Goal: Task Accomplishment & Management: Manage account settings

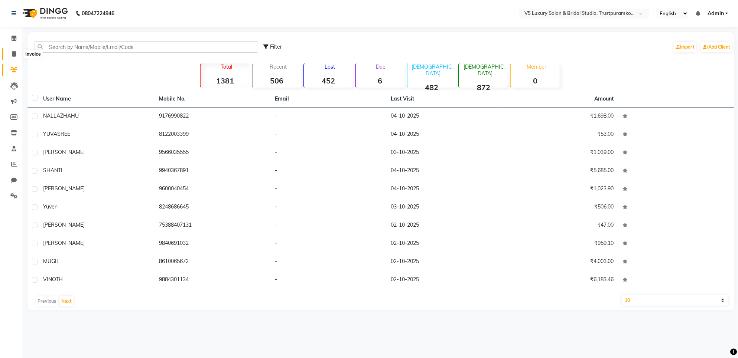
click at [17, 52] on span at bounding box center [13, 54] width 13 height 9
select select "service"
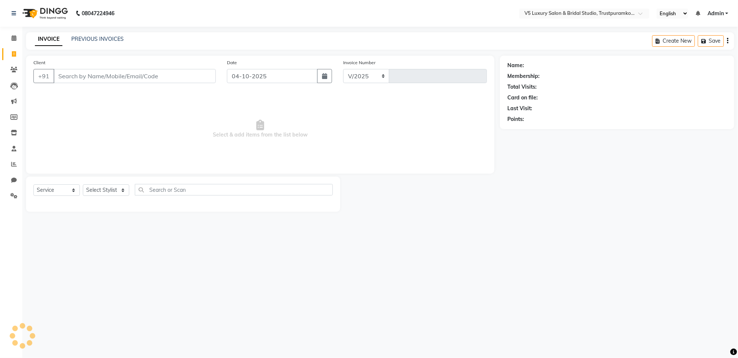
select select "7993"
type input "1731"
click at [74, 42] on div "PREVIOUS INVOICES" at bounding box center [97, 39] width 52 height 8
click at [90, 36] on link "PREVIOUS INVOICES" at bounding box center [97, 39] width 52 height 7
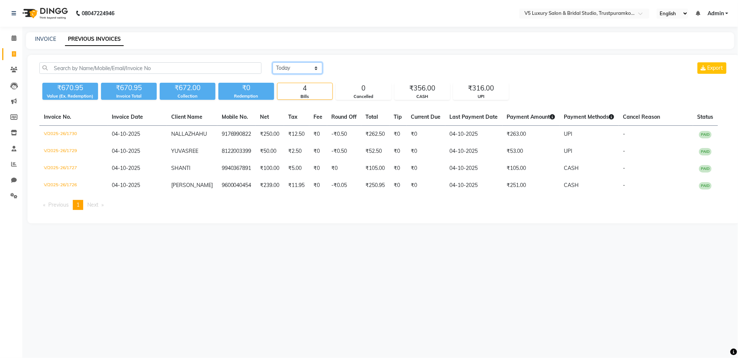
click at [311, 67] on select "[DATE] [DATE] Custom Range" at bounding box center [298, 68] width 50 height 12
select select "range"
click at [273, 62] on select "[DATE] [DATE] Custom Range" at bounding box center [298, 68] width 50 height 12
click at [352, 69] on input "04-10-2025" at bounding box center [358, 68] width 52 height 10
select select "10"
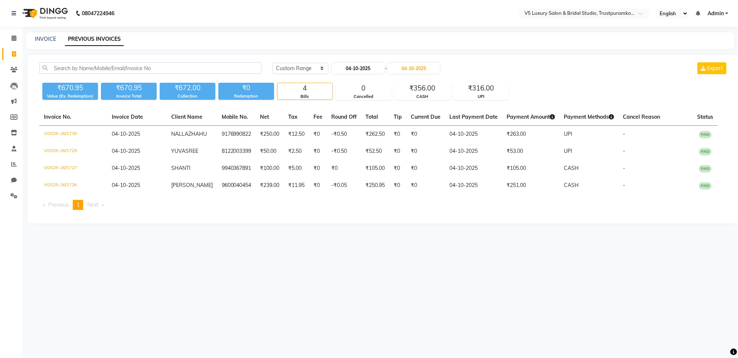
select select "2025"
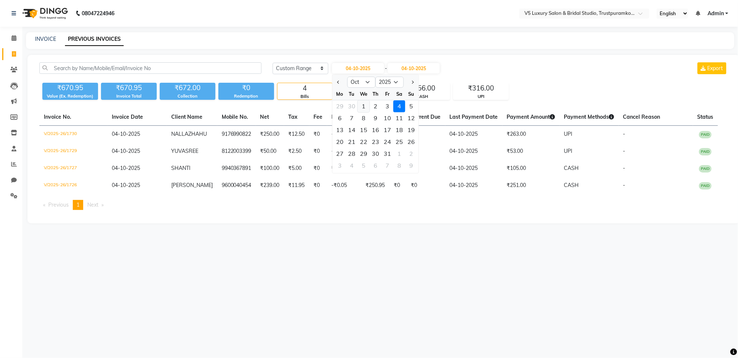
click at [363, 106] on div "1" at bounding box center [364, 107] width 12 height 12
type input "01-10-2025"
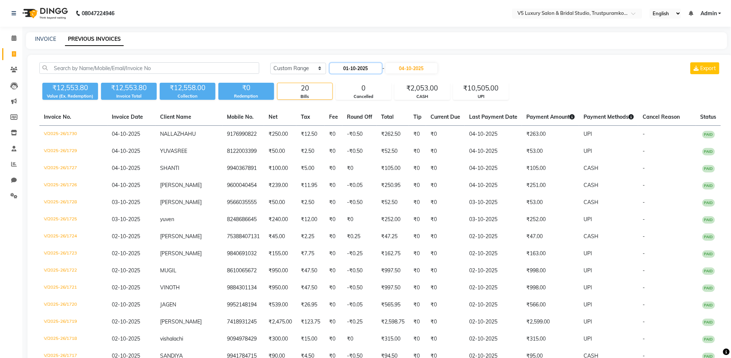
click at [344, 66] on input "01-10-2025" at bounding box center [356, 68] width 52 height 10
select select "10"
select select "2025"
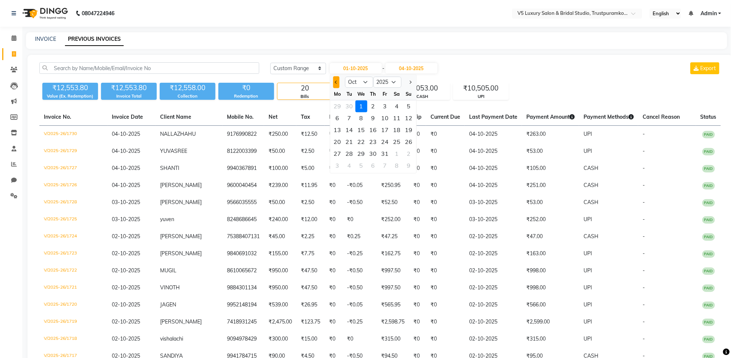
click at [335, 88] on button "Previous month" at bounding box center [336, 83] width 6 height 12
select select "9"
click at [340, 104] on div "1" at bounding box center [338, 107] width 12 height 12
type input "01-09-2025"
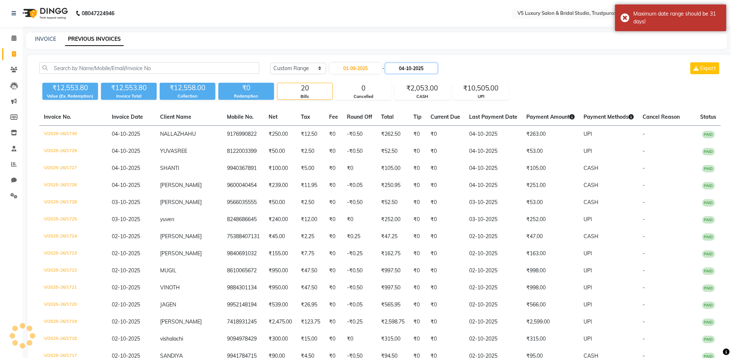
click at [409, 67] on input "04-10-2025" at bounding box center [412, 68] width 52 height 10
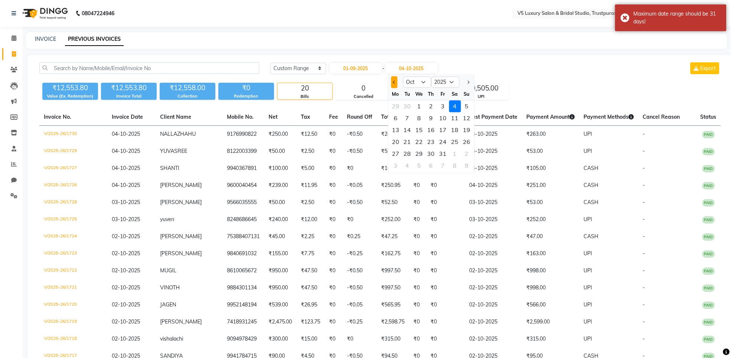
click at [394, 84] on button "Previous month" at bounding box center [394, 83] width 6 height 12
select select "9"
click at [430, 106] on div "4" at bounding box center [431, 107] width 12 height 12
type input "[DATE]"
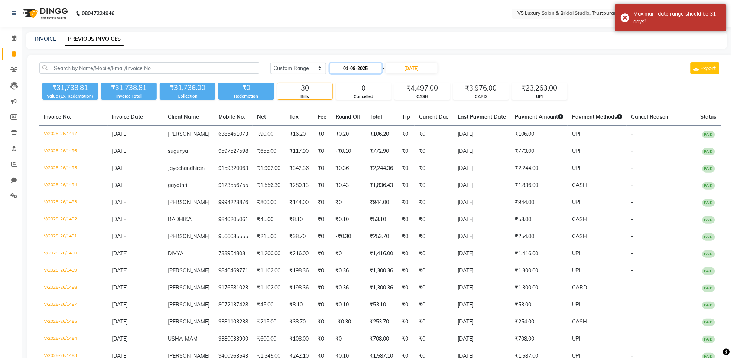
click at [354, 68] on input "01-09-2025" at bounding box center [356, 68] width 52 height 10
select select "9"
select select "2025"
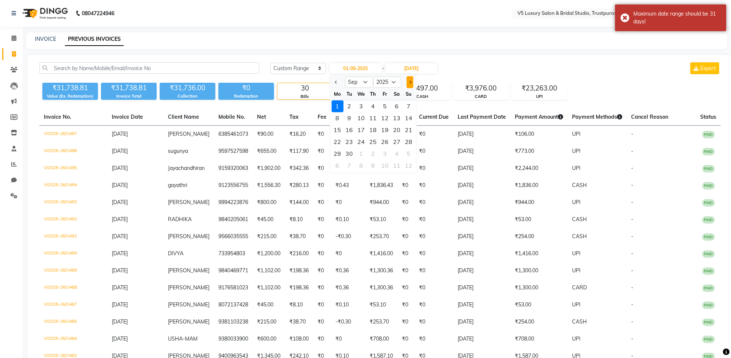
click at [409, 82] on span "Next month" at bounding box center [409, 82] width 3 height 3
select select "10"
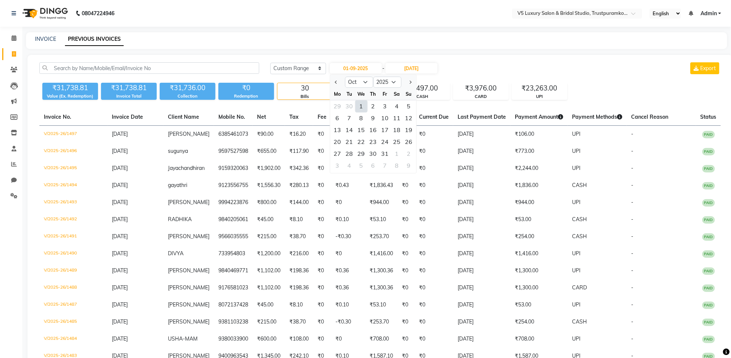
click at [362, 107] on div "1" at bounding box center [361, 107] width 12 height 12
type input "01-10-2025"
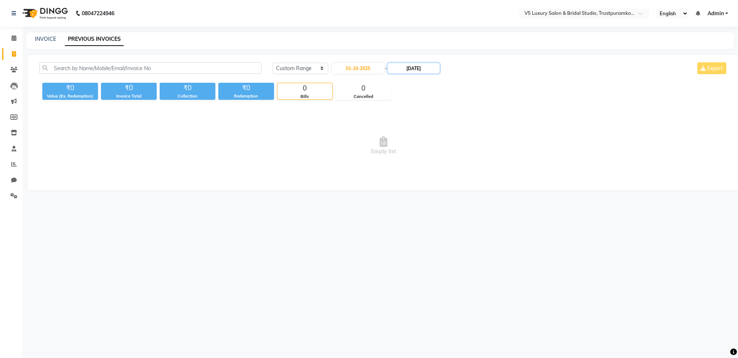
click at [408, 69] on input "[DATE]" at bounding box center [414, 68] width 52 height 10
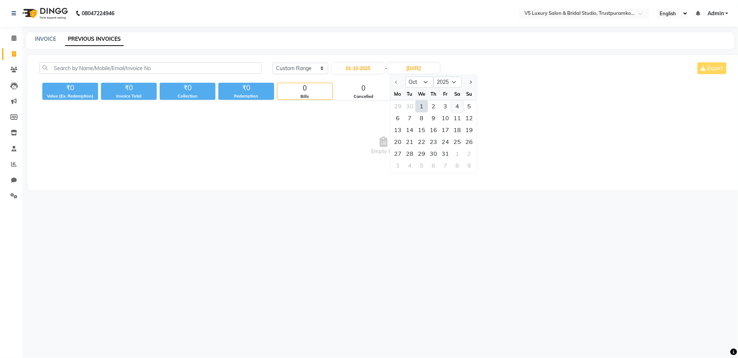
click at [457, 106] on div "4" at bounding box center [457, 107] width 12 height 12
type input "04-10-2025"
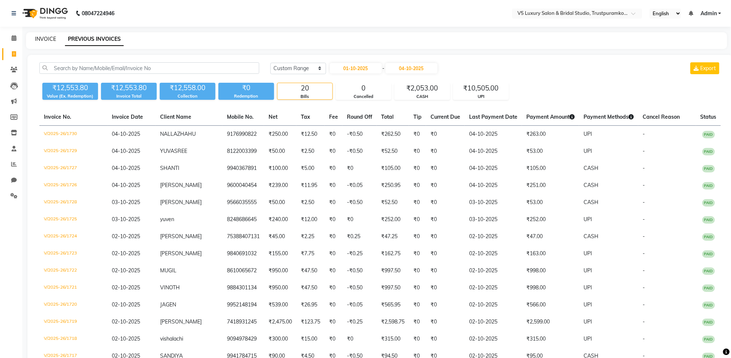
click at [41, 39] on link "INVOICE" at bounding box center [45, 39] width 21 height 7
select select "service"
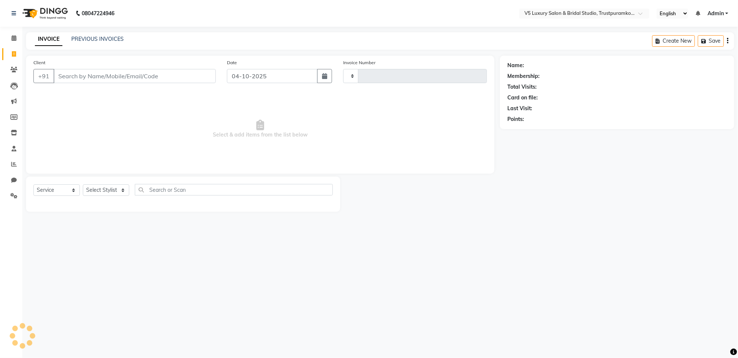
type input "1731"
select select "7993"
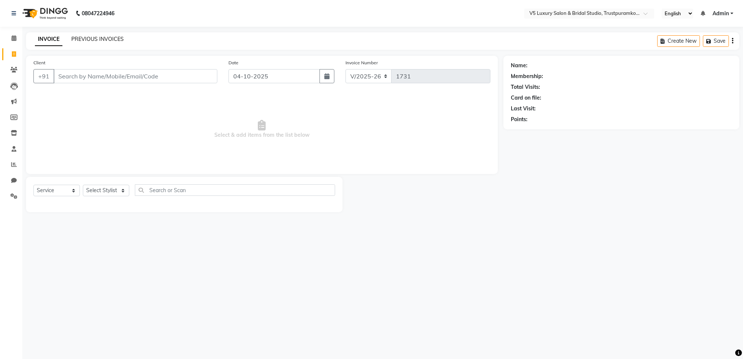
click at [116, 39] on link "PREVIOUS INVOICES" at bounding box center [97, 39] width 52 height 7
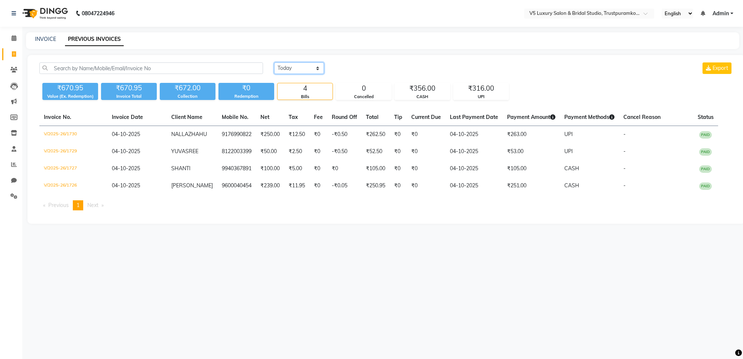
click at [318, 69] on select "[DATE] [DATE] Custom Range" at bounding box center [299, 68] width 50 height 12
select select "range"
click at [274, 62] on select "[DATE] [DATE] Custom Range" at bounding box center [299, 68] width 50 height 12
click at [363, 71] on input "04-10-2025" at bounding box center [360, 68] width 52 height 10
select select "10"
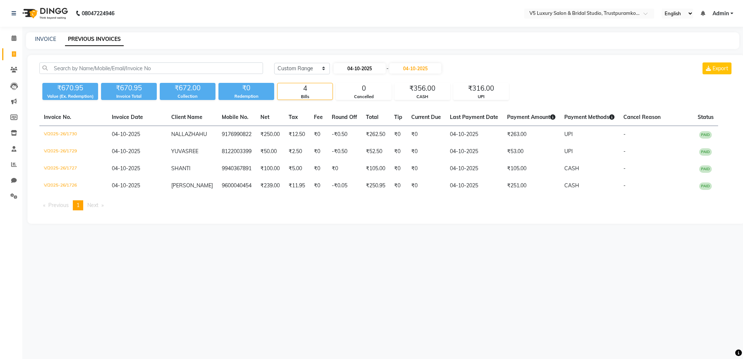
select select "2025"
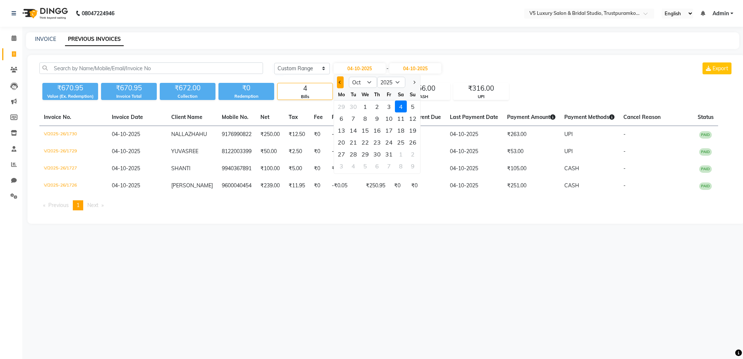
click at [337, 83] on button "Previous month" at bounding box center [340, 83] width 6 height 12
select select "9"
click at [342, 105] on div "1" at bounding box center [341, 107] width 12 height 12
type input "01-09-2025"
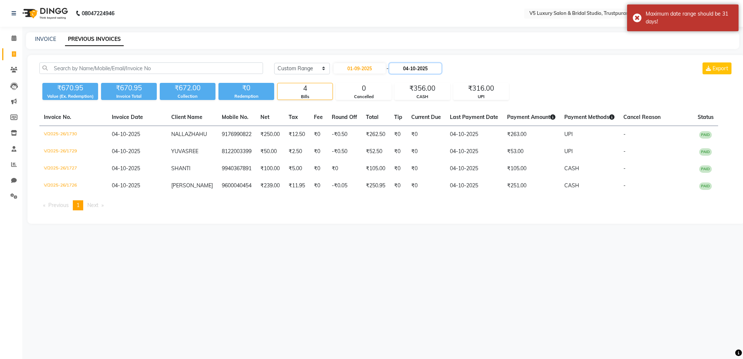
click at [418, 66] on input "04-10-2025" at bounding box center [415, 68] width 52 height 10
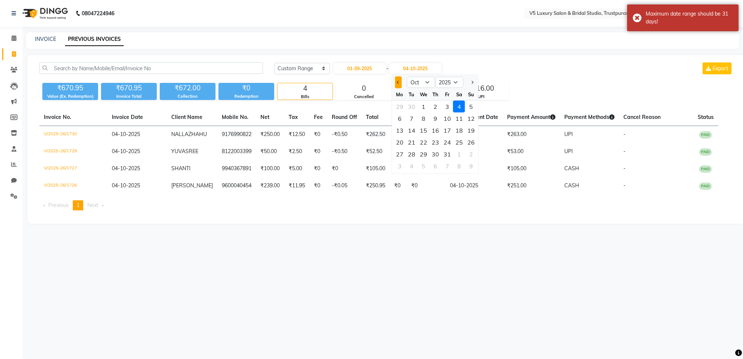
click at [399, 81] on span "Previous month" at bounding box center [398, 82] width 3 height 3
select select "9"
click at [411, 154] on div "30" at bounding box center [412, 154] width 12 height 12
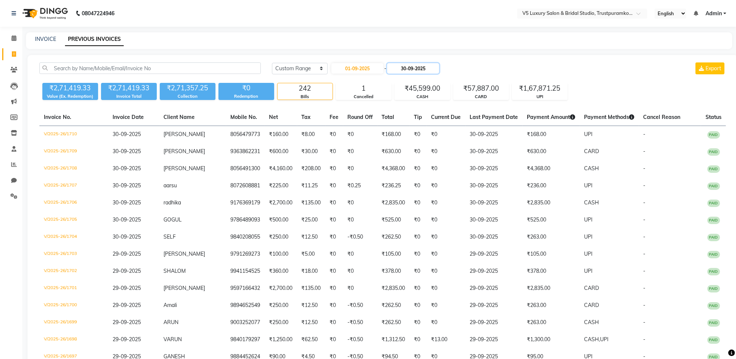
click at [397, 70] on input "30-09-2025" at bounding box center [413, 68] width 52 height 10
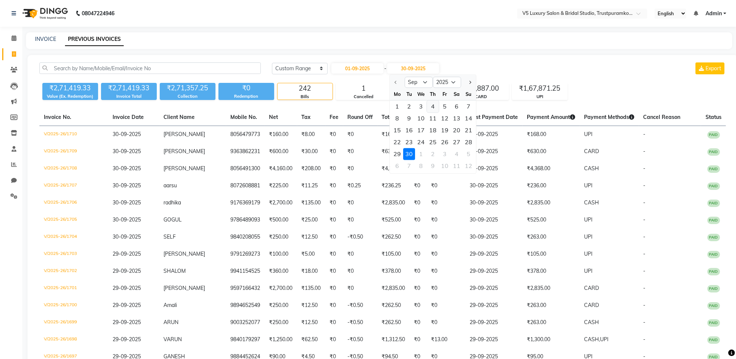
click at [433, 105] on div "4" at bounding box center [433, 107] width 12 height 12
type input "[DATE]"
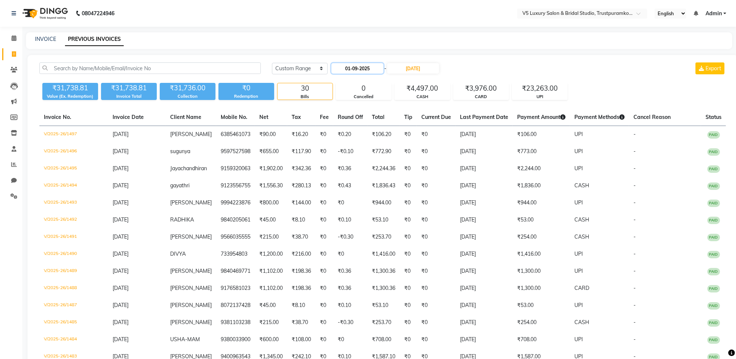
click at [353, 67] on input "01-09-2025" at bounding box center [357, 68] width 52 height 10
select select "9"
select select "2025"
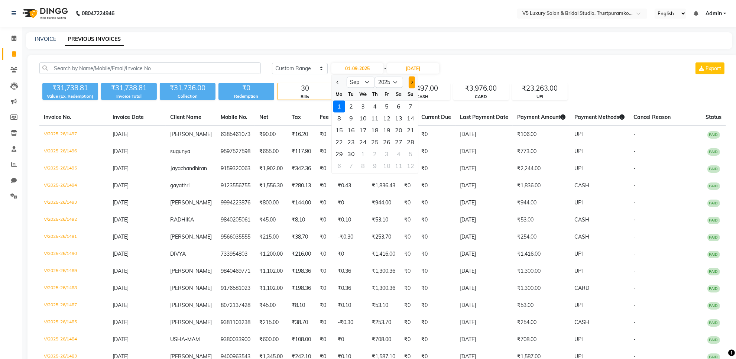
click at [410, 81] on span "Next month" at bounding box center [411, 82] width 3 height 3
select select "10"
click at [365, 105] on div "1" at bounding box center [363, 107] width 12 height 12
type input "01-10-2025"
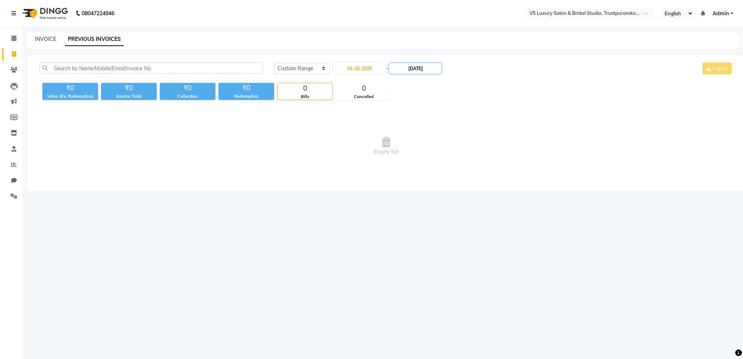
click at [407, 65] on input "[DATE]" at bounding box center [415, 68] width 52 height 10
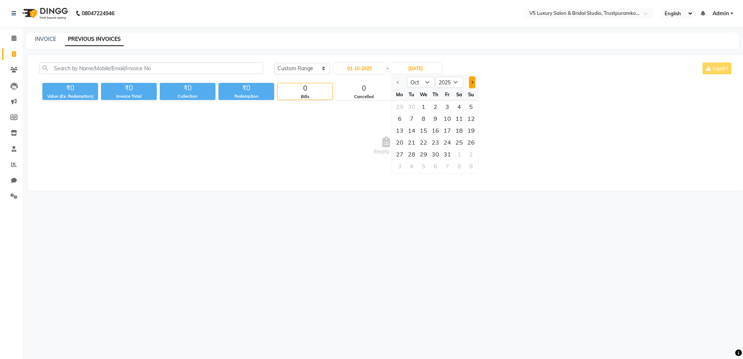
click at [471, 82] on span "Next month" at bounding box center [471, 82] width 3 height 3
click at [395, 80] on button "Previous month" at bounding box center [398, 83] width 6 height 12
select select "10"
click at [461, 107] on div "4" at bounding box center [459, 107] width 12 height 12
type input "04-10-2025"
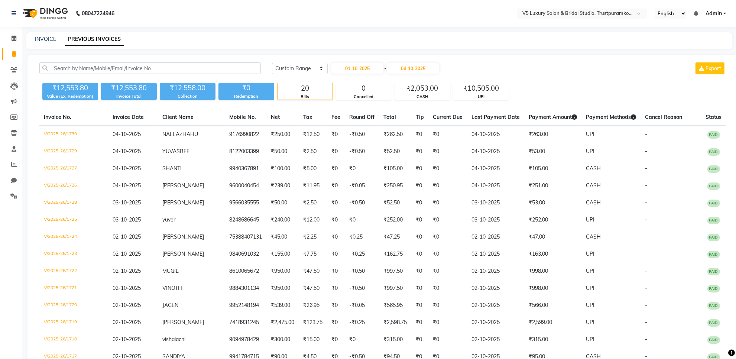
click at [55, 32] on div "INVOICE PREVIOUS INVOICES" at bounding box center [379, 40] width 706 height 17
click at [53, 41] on link "INVOICE" at bounding box center [45, 39] width 21 height 7
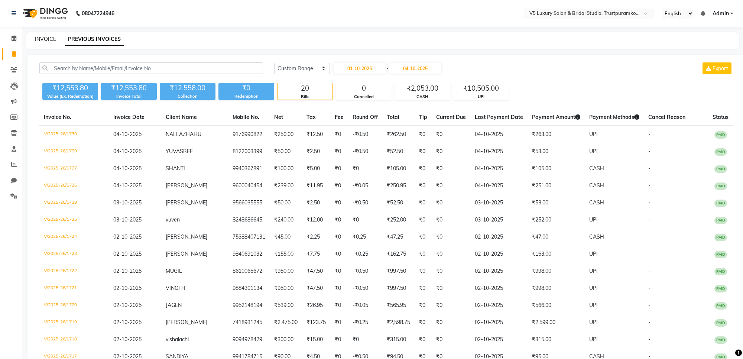
select select "service"
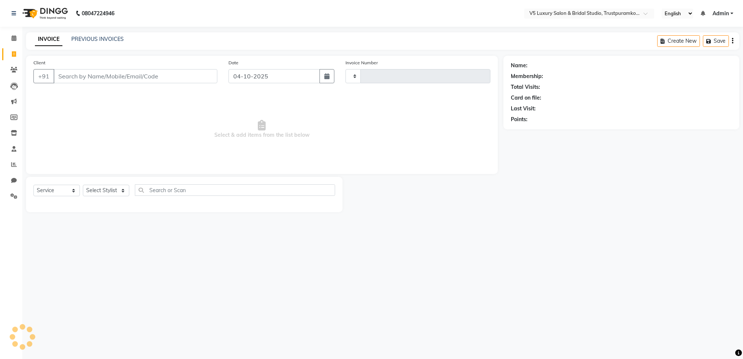
type input "1731"
select select "7993"
click at [46, 40] on link "INVOICE" at bounding box center [48, 39] width 27 height 13
click at [134, 77] on input "Client" at bounding box center [135, 76] width 164 height 14
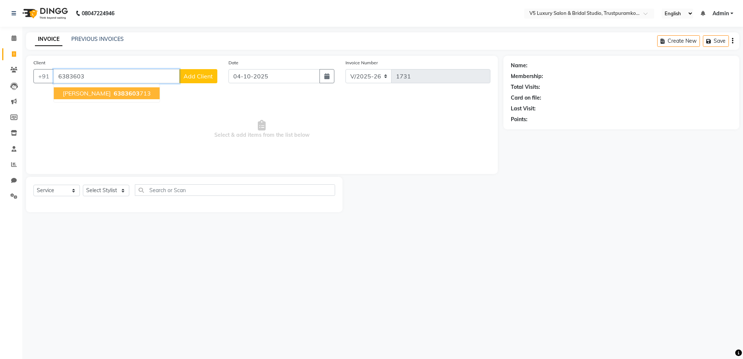
click at [114, 92] on span "6383603" at bounding box center [127, 93] width 26 height 7
type input "6383603713"
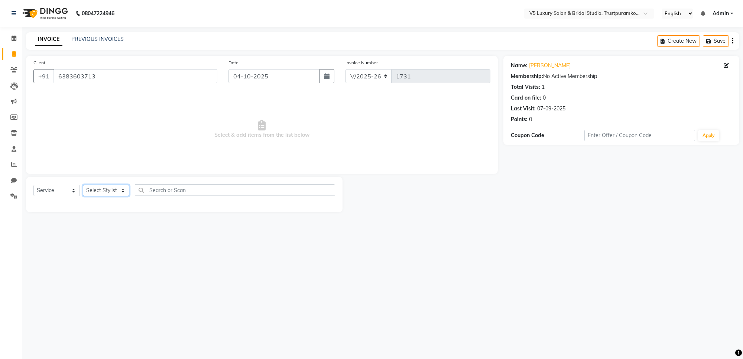
click at [124, 192] on select "Select Stylist [PERSON_NAME] [PERSON_NAME] [PERSON_NAME] [DATE] [PERSON_NAME]" at bounding box center [106, 191] width 46 height 12
select select "93535"
click at [83, 185] on select "Select Stylist [PERSON_NAME] [PERSON_NAME] [PERSON_NAME] [DATE] [PERSON_NAME]" at bounding box center [106, 191] width 46 height 12
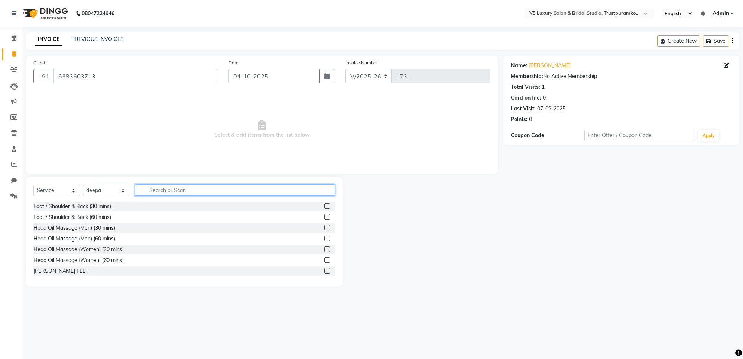
click at [173, 187] on input "text" at bounding box center [235, 190] width 200 height 12
type input "EYE"
click at [58, 261] on div "Eyebrows80" at bounding box center [47, 260] width 29 height 8
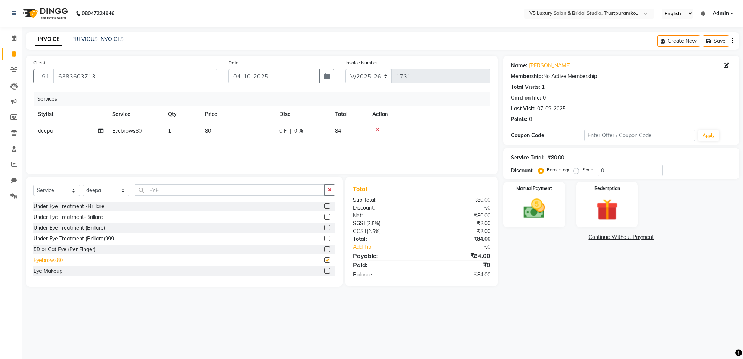
checkbox input "false"
click at [218, 129] on td "80" at bounding box center [238, 131] width 74 height 17
select select "93535"
click at [252, 131] on input "80" at bounding box center [272, 133] width 65 height 12
type input "8"
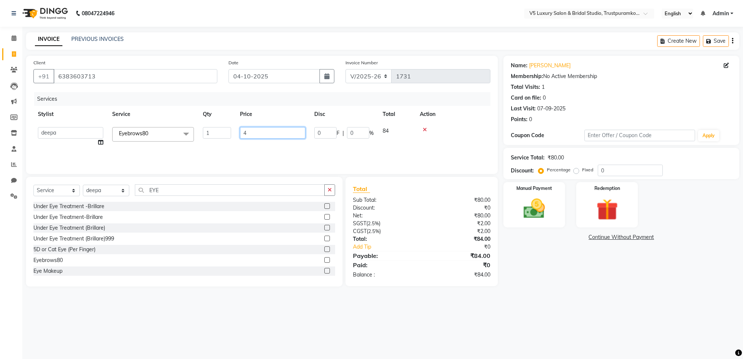
type input "45"
click at [264, 151] on div "Services Stylist Service Qty Price Disc Total Action deepa Eyebrows80 1 45 0 F …" at bounding box center [261, 129] width 457 height 74
click at [308, 144] on div "Services Stylist Service Qty Price Disc Total Action deepa Eyebrows80 1 45 0 F …" at bounding box center [261, 129] width 457 height 74
click at [529, 214] on img at bounding box center [534, 209] width 36 height 26
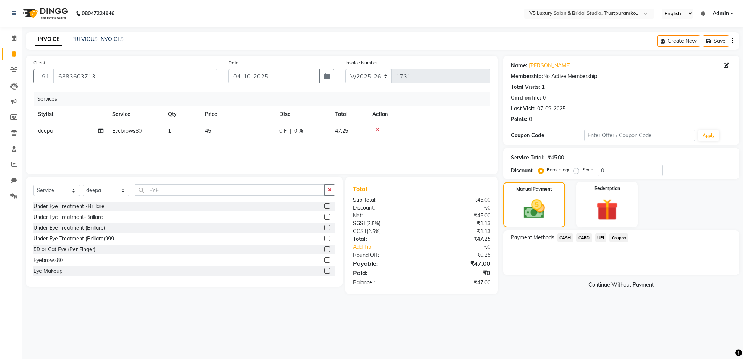
click at [598, 235] on span "UPI" at bounding box center [601, 237] width 12 height 9
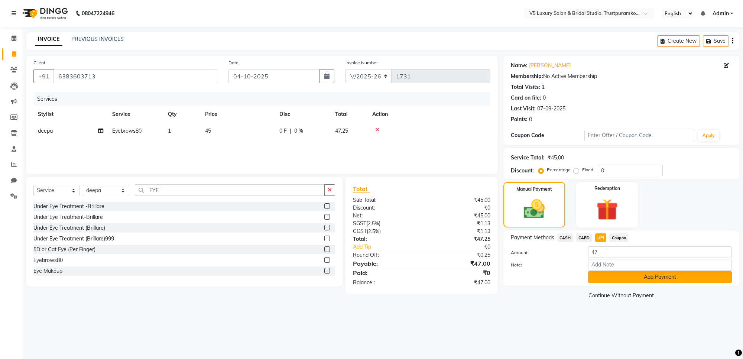
click at [601, 280] on button "Add Payment" at bounding box center [660, 277] width 144 height 12
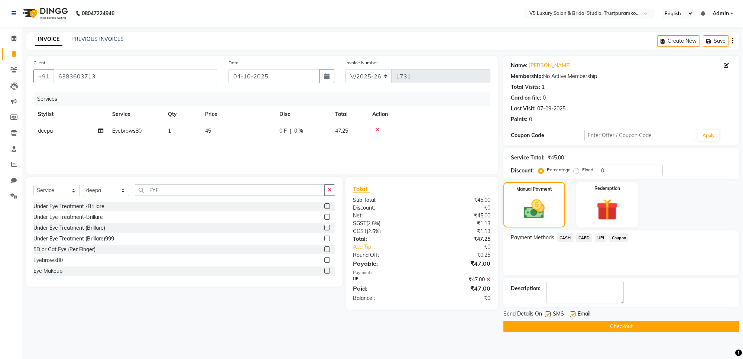
click at [571, 312] on label at bounding box center [573, 314] width 6 height 6
click at [571, 312] on input "checkbox" at bounding box center [572, 314] width 5 height 5
checkbox input "false"
click at [566, 323] on button "Checkout" at bounding box center [621, 327] width 236 height 12
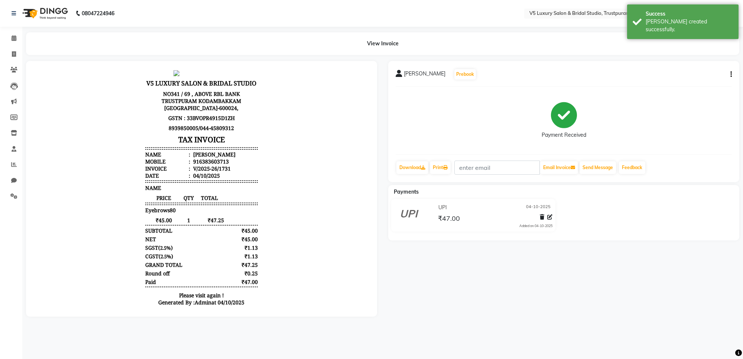
scroll to position [6, 0]
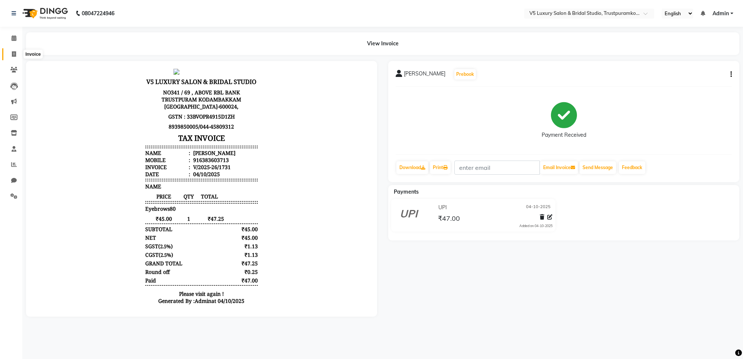
click at [12, 53] on icon at bounding box center [14, 54] width 4 height 6
select select "service"
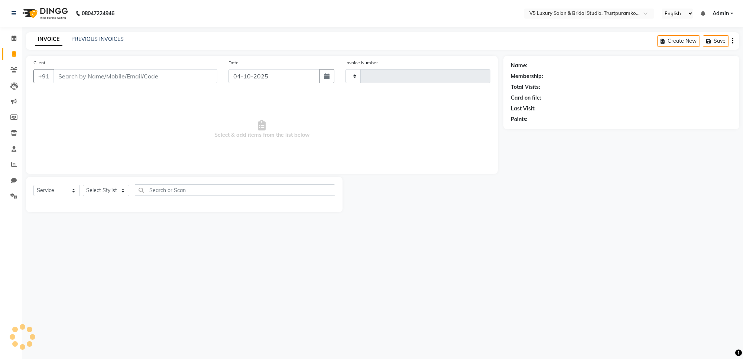
type input "1732"
select select "7993"
click at [123, 77] on input "Client" at bounding box center [135, 76] width 164 height 14
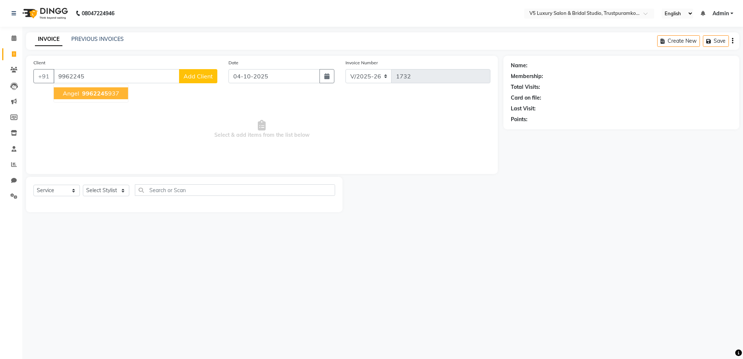
click at [108, 95] on ngb-highlight "9962245 937" at bounding box center [100, 93] width 39 height 7
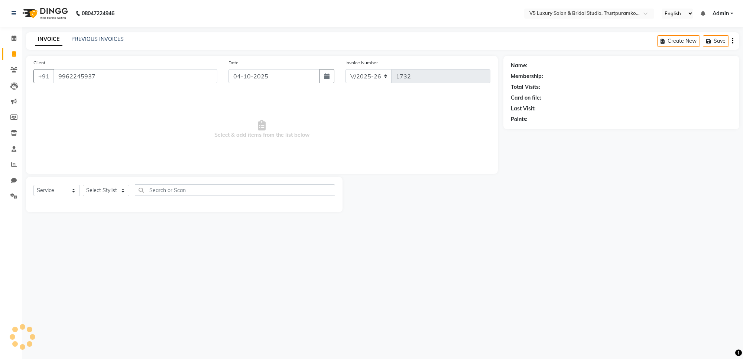
type input "9962245937"
click at [123, 191] on select "Select Stylist [PERSON_NAME] [PERSON_NAME] [PERSON_NAME] [DATE] [PERSON_NAME]" at bounding box center [106, 191] width 46 height 12
select select "72641"
click at [83, 185] on select "Select Stylist [PERSON_NAME] [PERSON_NAME] [PERSON_NAME] [DATE] [PERSON_NAME]" at bounding box center [106, 191] width 46 height 12
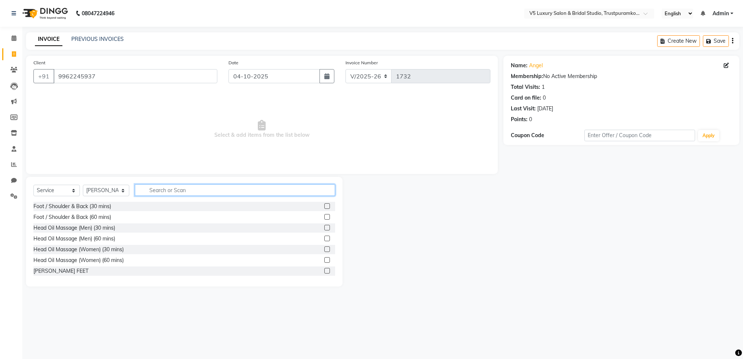
click at [170, 189] on input "text" at bounding box center [235, 190] width 200 height 12
type input "EYE"
click at [53, 259] on div "Eyebrows80" at bounding box center [47, 260] width 29 height 8
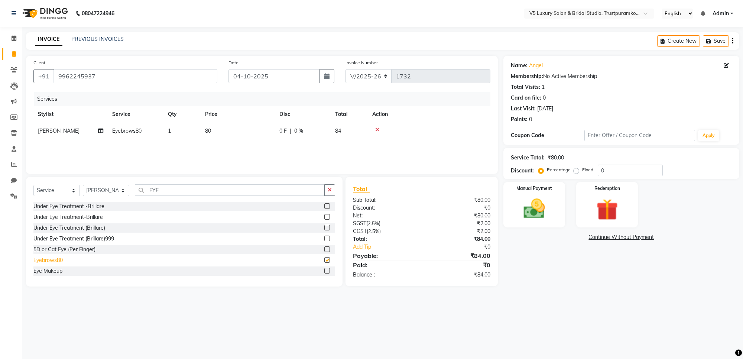
checkbox input "false"
click at [220, 127] on td "80" at bounding box center [238, 131] width 74 height 17
select select "72641"
click at [256, 130] on input "80" at bounding box center [272, 133] width 65 height 12
type input "8"
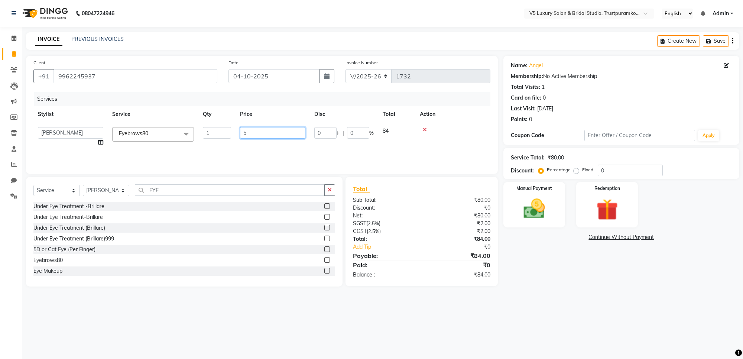
type input "50"
click at [288, 146] on div "Services Stylist Service Qty Price Disc Total Action [PERSON_NAME] [PERSON_NAME…" at bounding box center [261, 129] width 457 height 74
click at [330, 191] on icon "button" at bounding box center [330, 189] width 4 height 5
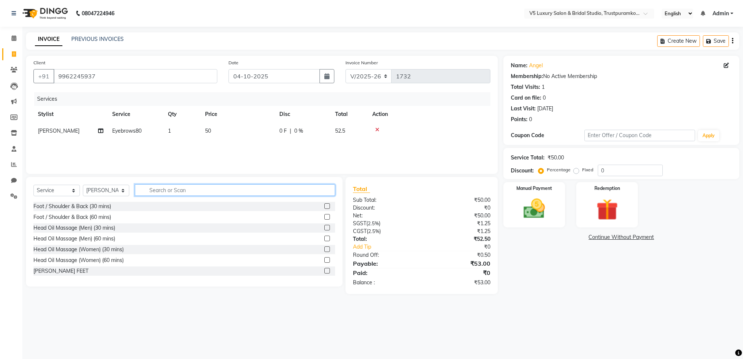
click at [221, 190] on input "text" at bounding box center [235, 190] width 200 height 12
type input "UPP"
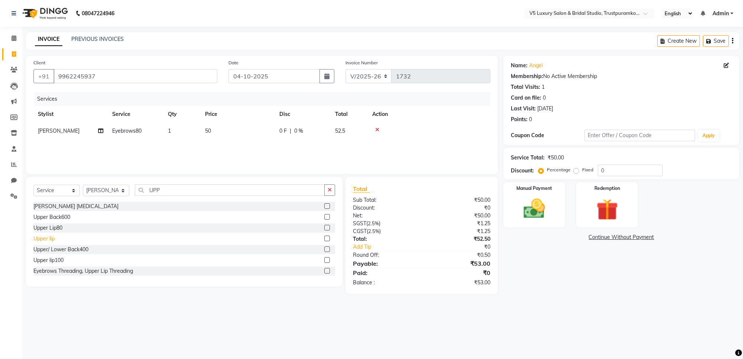
click at [39, 237] on div "Upper lip" at bounding box center [43, 239] width 21 height 8
checkbox input "false"
click at [222, 146] on td "1" at bounding box center [238, 147] width 74 height 17
select select "72641"
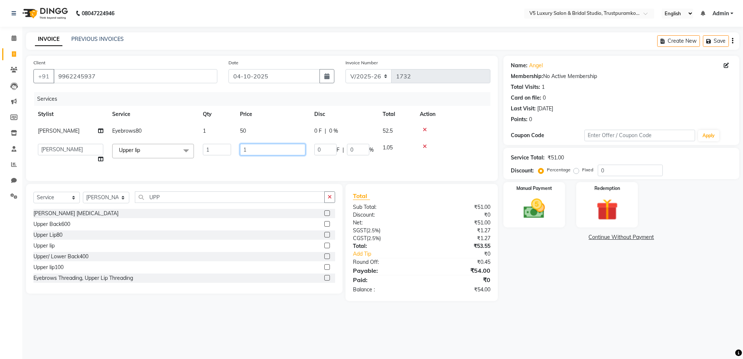
click at [251, 150] on input "1" at bounding box center [272, 150] width 65 height 12
type input "50"
click at [251, 163] on div "Services Stylist Service Qty Price Disc Total Action [PERSON_NAME] Eyebrows80 1…" at bounding box center [261, 132] width 457 height 81
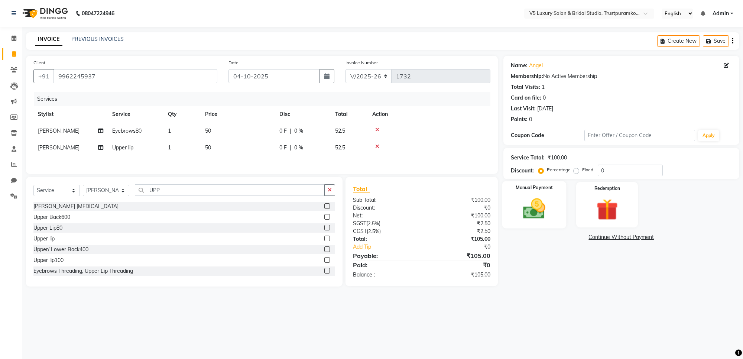
click at [533, 214] on img at bounding box center [534, 209] width 36 height 26
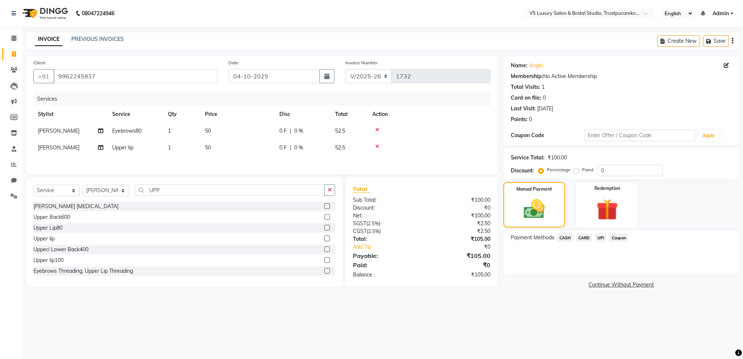
click at [602, 239] on span "UPI" at bounding box center [601, 237] width 12 height 9
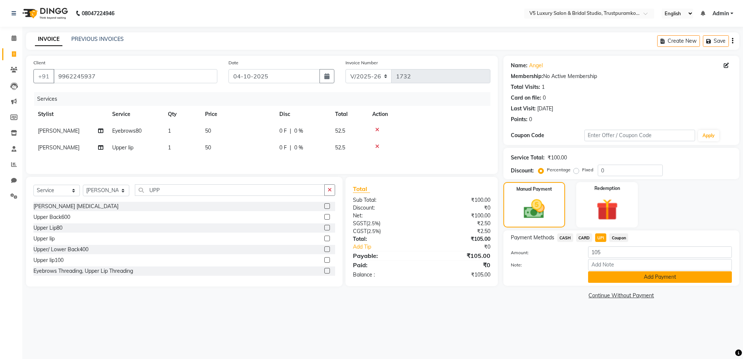
click at [614, 273] on button "Add Payment" at bounding box center [660, 277] width 144 height 12
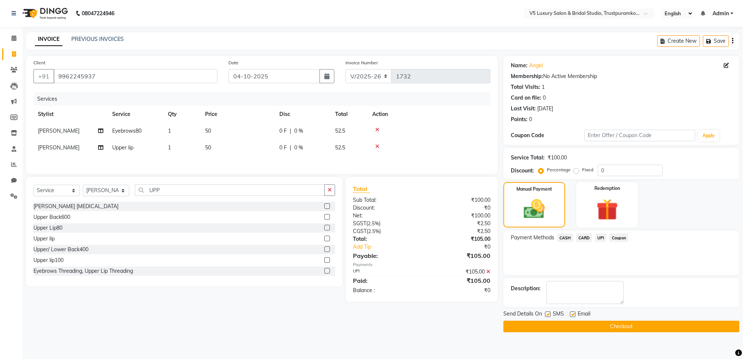
click at [572, 316] on label at bounding box center [573, 314] width 6 height 6
click at [572, 316] on input "checkbox" at bounding box center [572, 314] width 5 height 5
checkbox input "false"
click at [585, 326] on button "Checkout" at bounding box center [621, 327] width 236 height 12
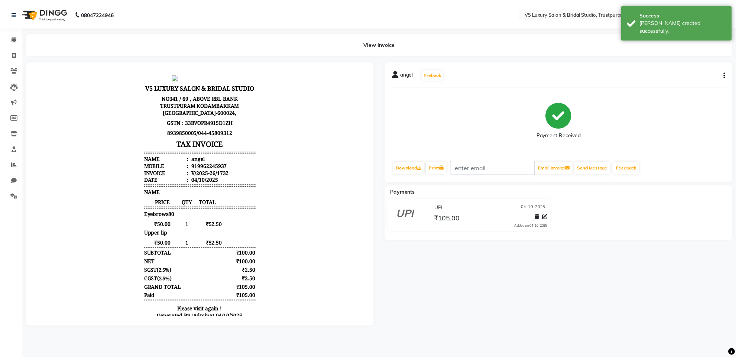
scroll to position [6, 0]
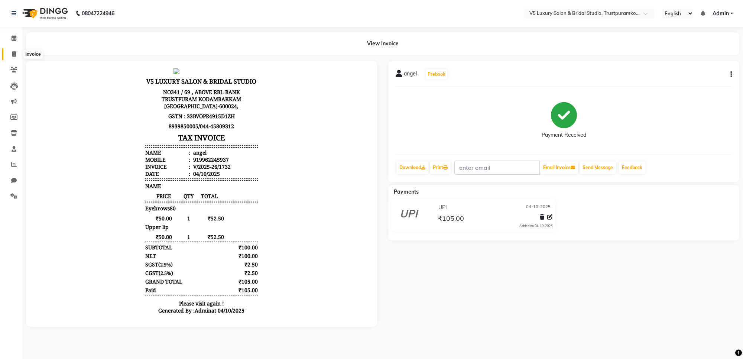
click at [14, 53] on icon at bounding box center [14, 54] width 4 height 6
select select "service"
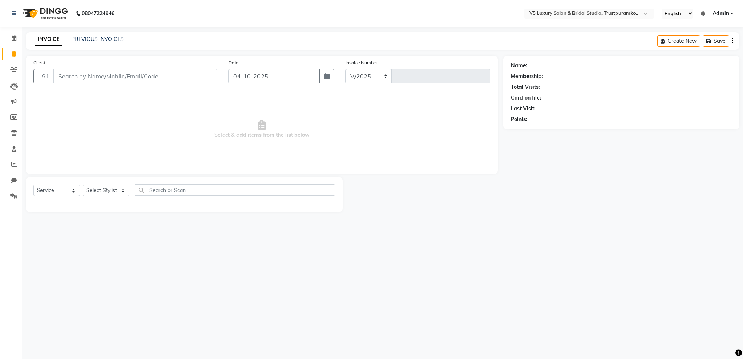
select select "7993"
type input "1733"
click at [70, 77] on input "Client" at bounding box center [135, 76] width 164 height 14
click at [126, 78] on input "Client" at bounding box center [135, 76] width 164 height 14
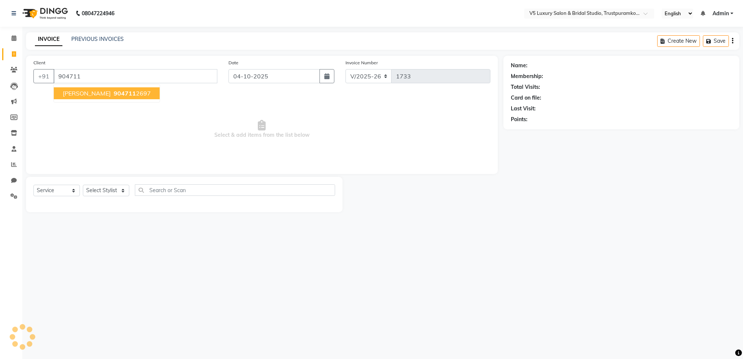
click at [114, 95] on span "904711" at bounding box center [125, 93] width 22 height 7
type input "9047112697"
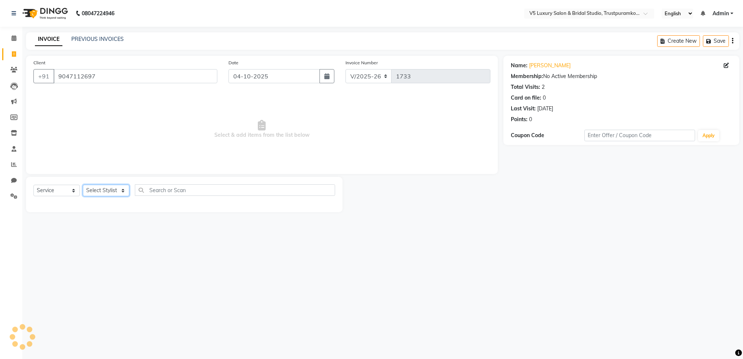
click at [125, 190] on select "Select Stylist [PERSON_NAME] [PERSON_NAME] [PERSON_NAME] [DATE] [PERSON_NAME]" at bounding box center [106, 191] width 46 height 12
select select "72642"
click at [83, 185] on select "Select Stylist [PERSON_NAME] [PERSON_NAME] [PERSON_NAME] [DATE] [PERSON_NAME]" at bounding box center [106, 191] width 46 height 12
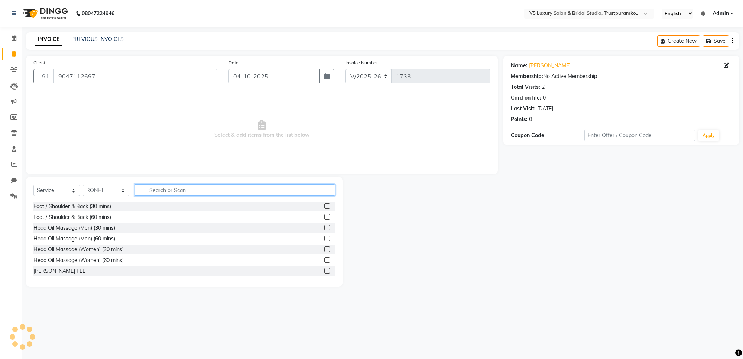
click at [178, 190] on input "text" at bounding box center [235, 190] width 200 height 12
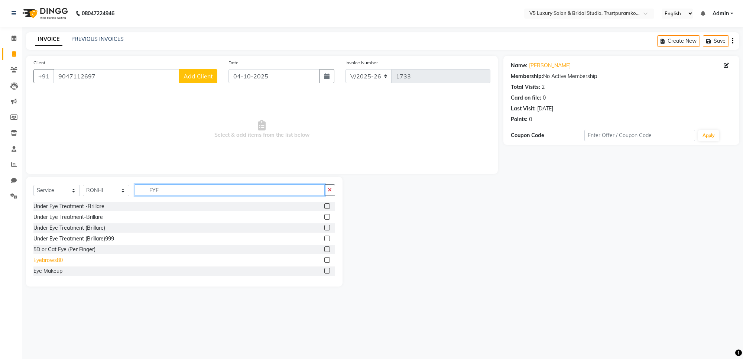
type input "EYE"
click at [52, 257] on div "Eyebrows80" at bounding box center [47, 260] width 29 height 8
checkbox input "false"
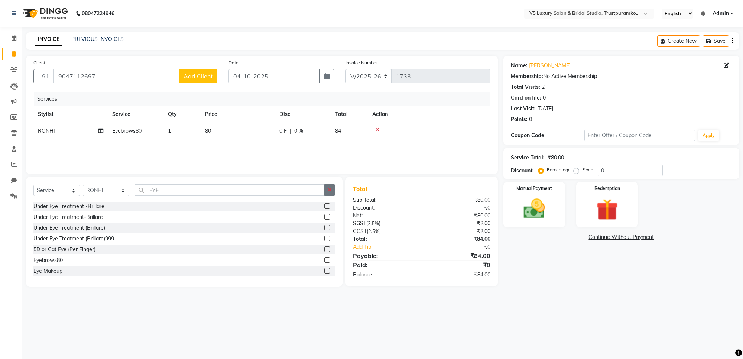
click at [331, 190] on button "button" at bounding box center [329, 190] width 11 height 12
click at [223, 190] on input "text" at bounding box center [235, 190] width 200 height 12
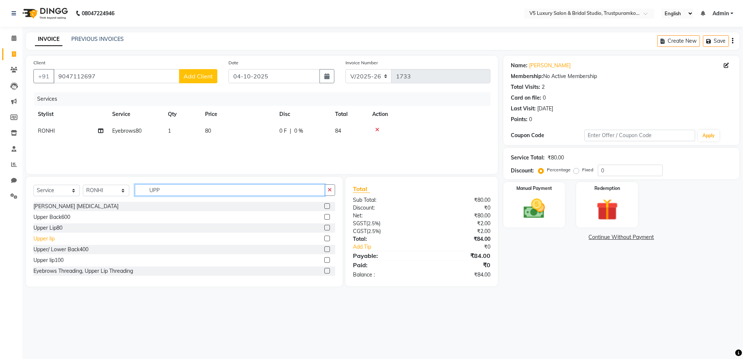
type input "UPP"
click at [51, 235] on div "Upper lip" at bounding box center [43, 239] width 21 height 8
checkbox input "false"
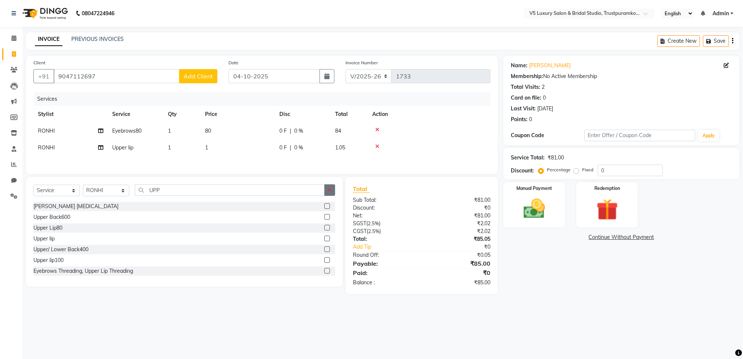
click at [326, 192] on button "button" at bounding box center [329, 190] width 11 height 12
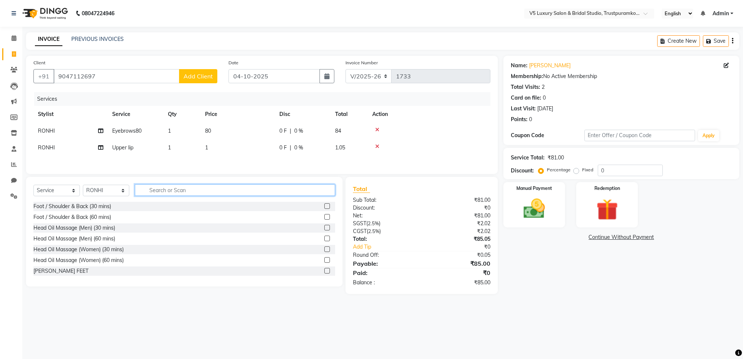
click at [240, 195] on input "text" at bounding box center [235, 190] width 200 height 12
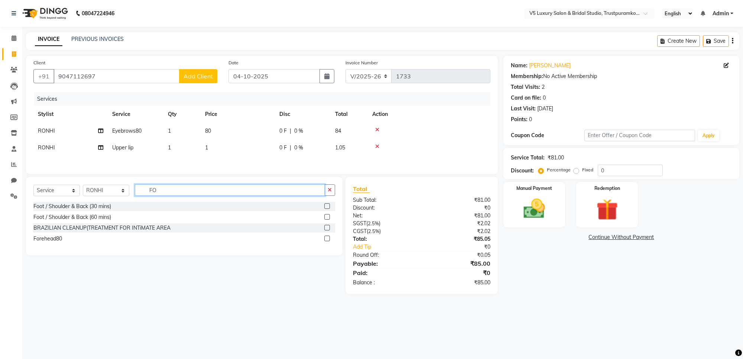
type input "FO"
click at [70, 240] on div "Forehead80" at bounding box center [184, 238] width 302 height 9
click at [62, 240] on div "Forehead80" at bounding box center [47, 239] width 29 height 8
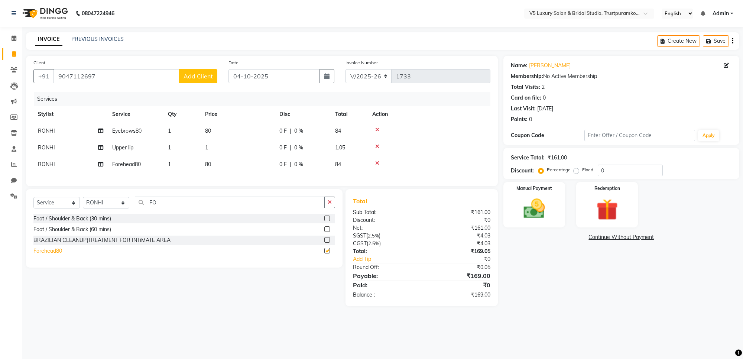
checkbox input "false"
click at [229, 126] on td "80" at bounding box center [238, 131] width 74 height 17
select select "72642"
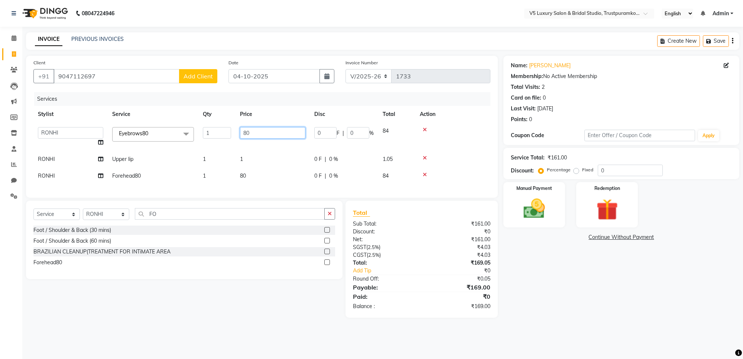
click at [277, 136] on input "80" at bounding box center [272, 133] width 65 height 12
type input "8"
type input "50"
click at [191, 189] on div "Client [PHONE_NUMBER] Add Client Date [DATE] Invoice Number V/2025 V/[PHONE_NUM…" at bounding box center [262, 127] width 472 height 142
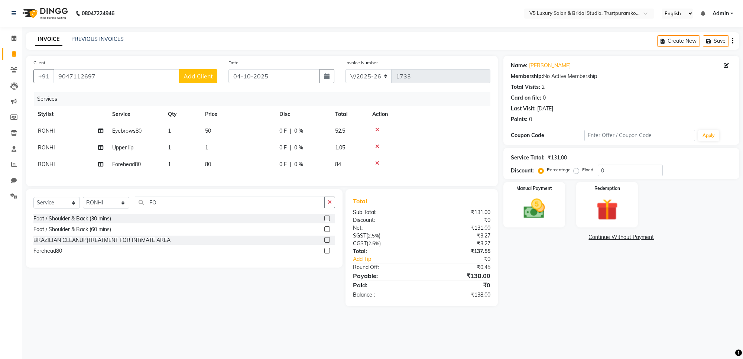
click at [227, 147] on td "1" at bounding box center [238, 147] width 74 height 17
select select "72642"
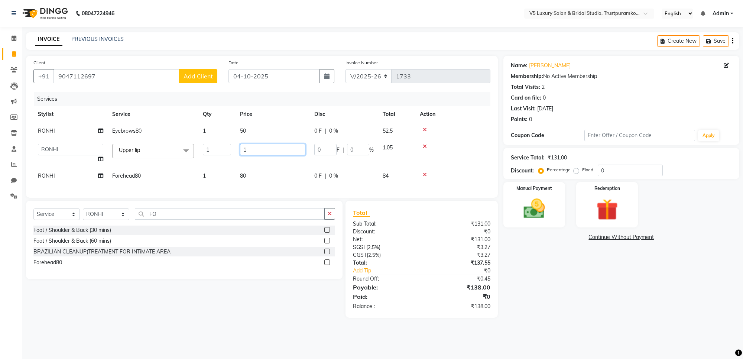
click at [260, 153] on input "1" at bounding box center [272, 150] width 65 height 12
type input "50"
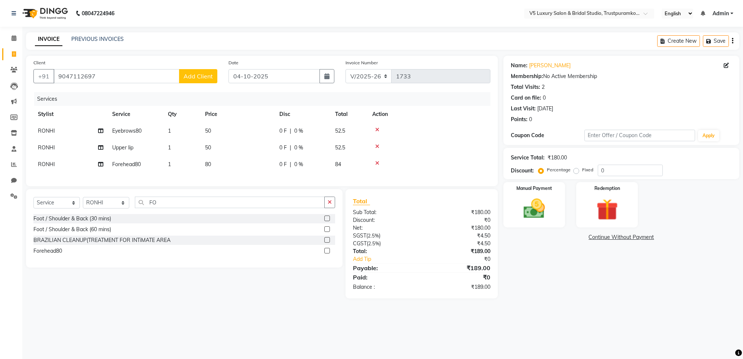
click at [251, 179] on div "Services Stylist Service Qty Price Disc Total Action RONHI Eyebrows80 1 50 0 F …" at bounding box center [261, 135] width 457 height 87
click at [262, 164] on td "80" at bounding box center [238, 164] width 74 height 17
select select "72642"
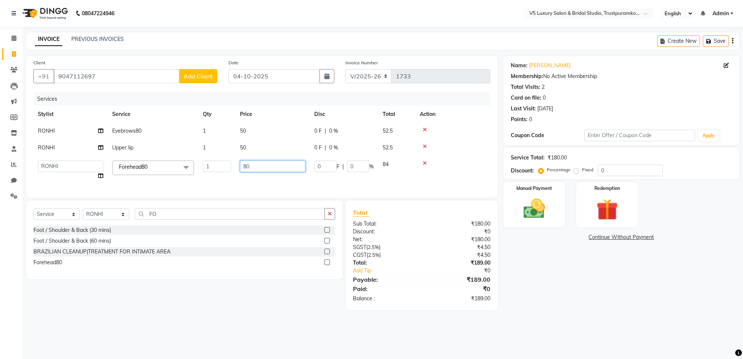
click at [266, 168] on input "80" at bounding box center [272, 166] width 65 height 12
type input "8"
type input "60"
click at [403, 198] on div "Client [PHONE_NUMBER] Add Client Date [DATE] Invoice Number V/2025 V/[PHONE_NUM…" at bounding box center [261, 183] width 483 height 254
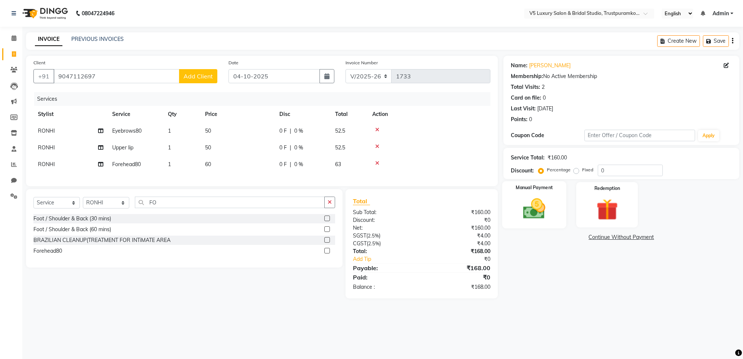
click at [539, 197] on img at bounding box center [534, 209] width 36 height 26
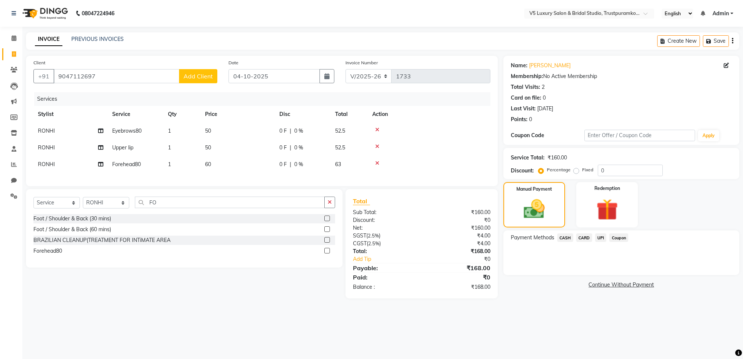
click at [600, 238] on span "UPI" at bounding box center [601, 237] width 12 height 9
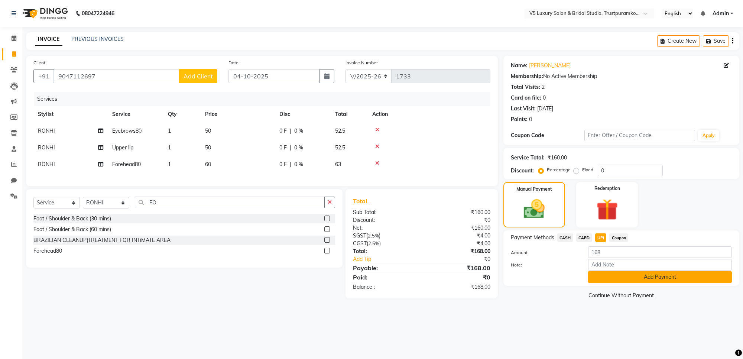
click at [609, 272] on button "Add Payment" at bounding box center [660, 277] width 144 height 12
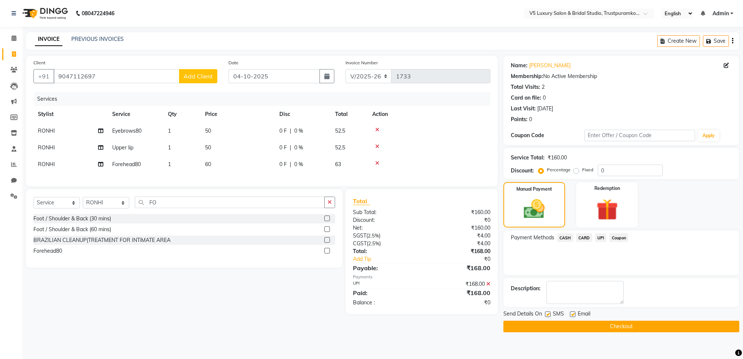
click at [574, 312] on label at bounding box center [573, 314] width 6 height 6
click at [574, 312] on input "checkbox" at bounding box center [572, 314] width 5 height 5
checkbox input "false"
click at [574, 324] on button "Checkout" at bounding box center [621, 327] width 236 height 12
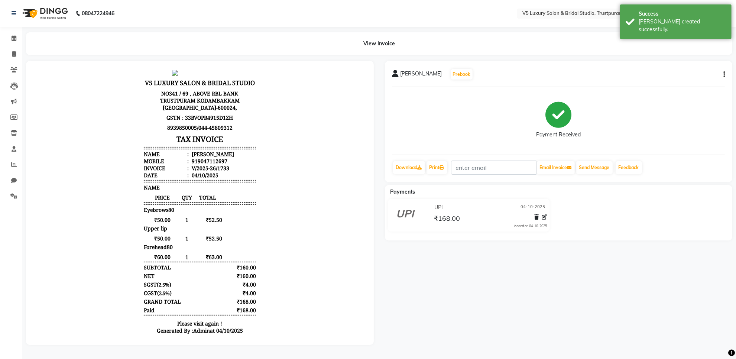
scroll to position [6, 0]
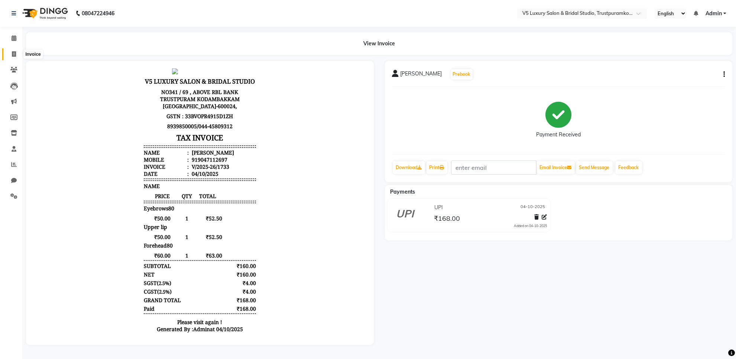
click at [15, 55] on icon at bounding box center [14, 54] width 4 height 6
select select "service"
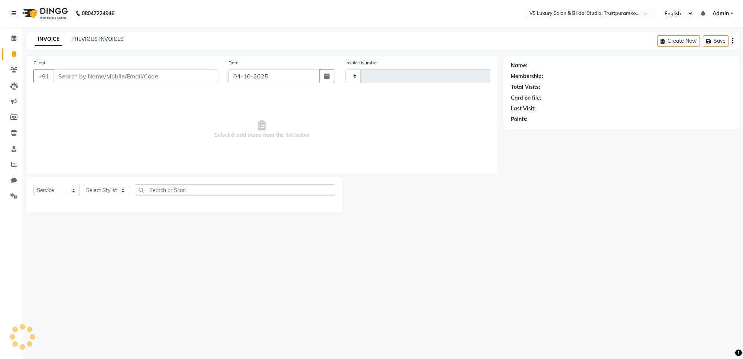
type input "1734"
select select "7993"
click at [88, 36] on link "PREVIOUS INVOICES" at bounding box center [97, 39] width 52 height 7
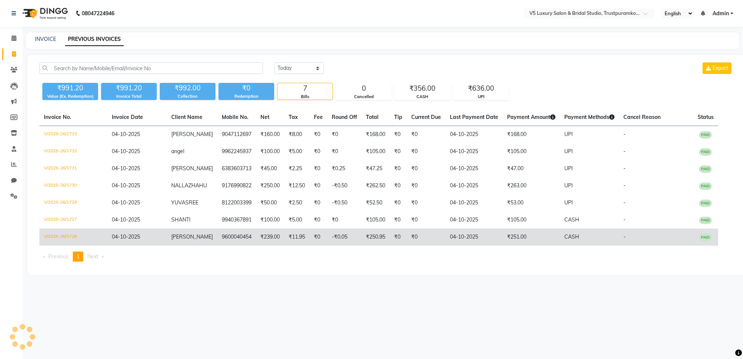
click at [712, 234] on span "PAID" at bounding box center [705, 237] width 13 height 7
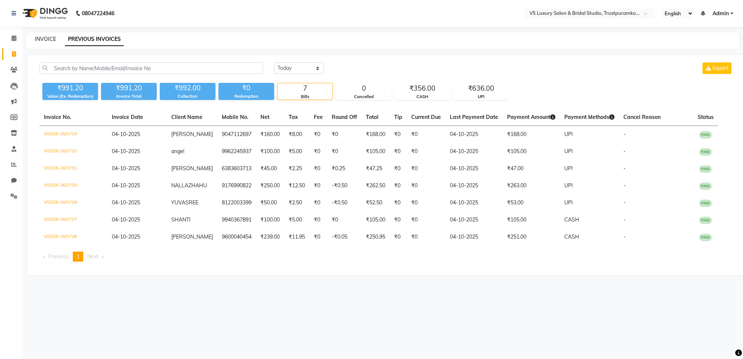
click at [48, 37] on link "INVOICE" at bounding box center [45, 39] width 21 height 7
select select "service"
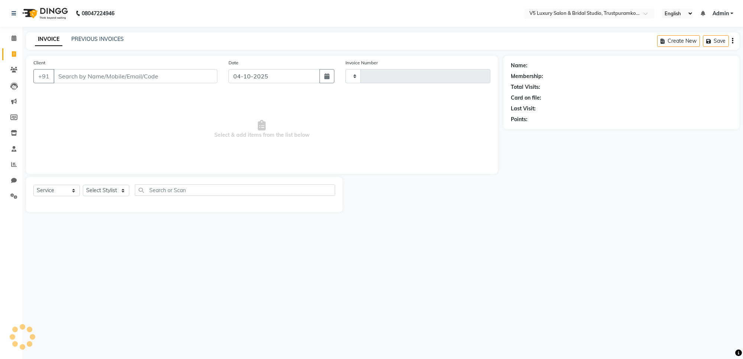
type input "1734"
select select "7993"
click at [121, 182] on div "Select Service Product Membership Package Voucher Prepaid Gift Card Select Styl…" at bounding box center [184, 194] width 316 height 35
click at [121, 190] on select "Select Stylist [PERSON_NAME] [PERSON_NAME] [PERSON_NAME] [DATE] [PERSON_NAME]" at bounding box center [106, 191] width 46 height 12
select select "72641"
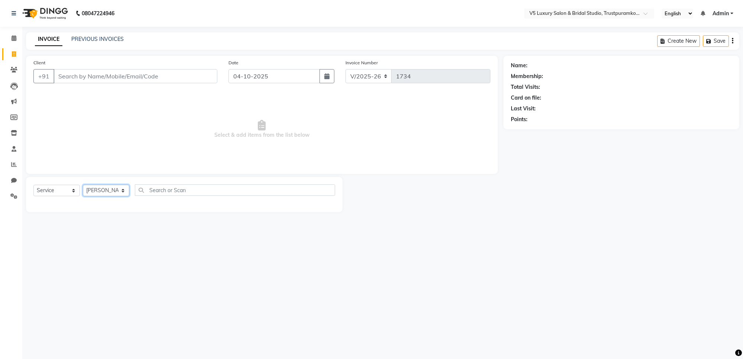
click at [83, 185] on select "Select Stylist [PERSON_NAME] [PERSON_NAME] [PERSON_NAME] [DATE] [PERSON_NAME]" at bounding box center [106, 191] width 46 height 12
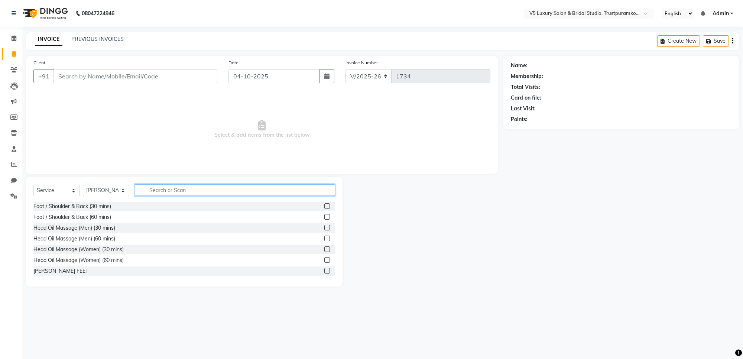
click at [185, 190] on input "text" at bounding box center [235, 190] width 200 height 12
type input "EYE"
click at [62, 257] on div "Eyebrows80" at bounding box center [47, 260] width 29 height 8
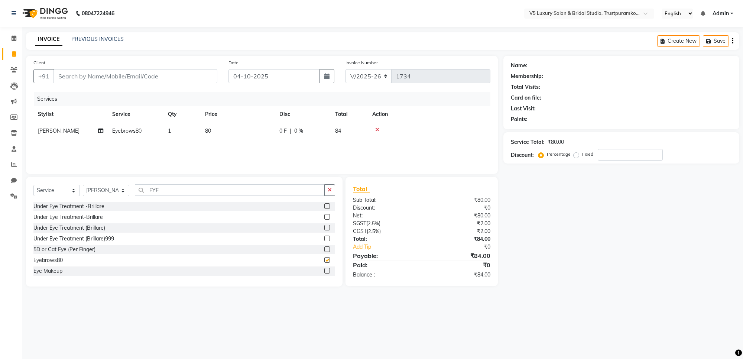
checkbox input "false"
click at [171, 127] on span "1" at bounding box center [169, 130] width 3 height 7
select select "72641"
click at [212, 134] on input "1" at bounding box center [217, 133] width 28 height 12
click at [225, 129] on td "80" at bounding box center [238, 131] width 74 height 17
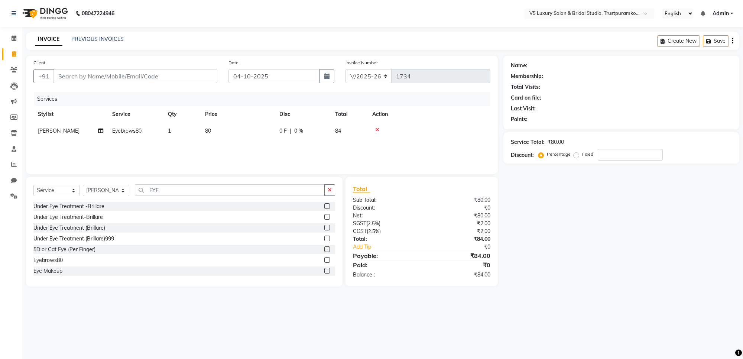
select select "72641"
click at [328, 192] on icon "button" at bounding box center [330, 189] width 4 height 5
type input "E"
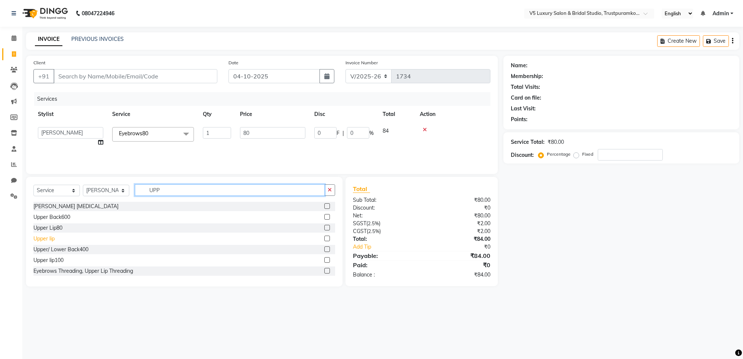
type input "UPP"
click at [47, 236] on div "Upper lip" at bounding box center [43, 239] width 21 height 8
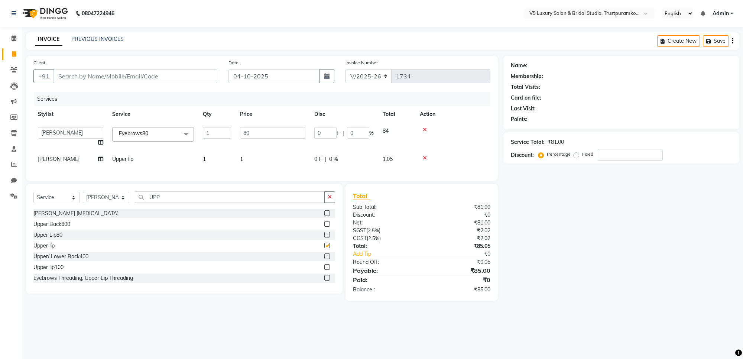
checkbox input "false"
click at [329, 199] on icon "button" at bounding box center [330, 196] width 4 height 5
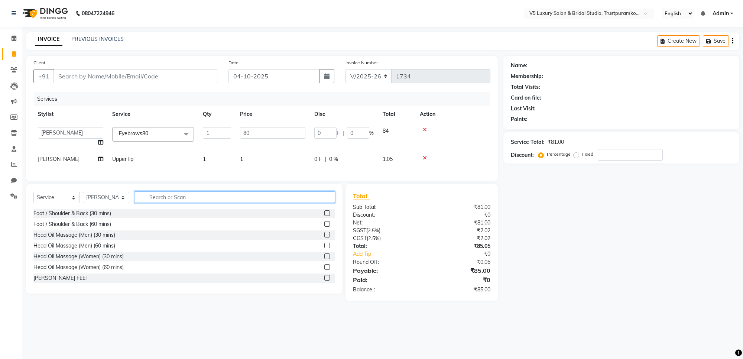
click at [227, 203] on input "text" at bounding box center [235, 197] width 200 height 12
type input "U"
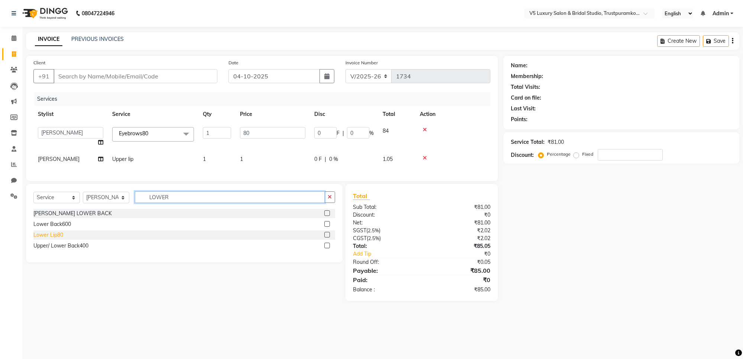
type input "LOWER"
click at [60, 239] on div "Lower Lip80" at bounding box center [48, 235] width 30 height 8
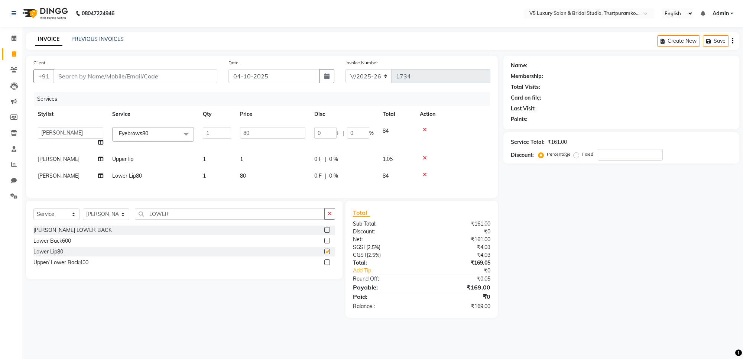
checkbox input "false"
click at [257, 136] on input "80" at bounding box center [272, 133] width 65 height 12
type input "8"
type input "50"
click at [247, 157] on tbody "[PERSON_NAME] [PERSON_NAME] [PERSON_NAME] [DATE] [PERSON_NAME] Eyebrows80 x Foo…" at bounding box center [261, 154] width 457 height 62
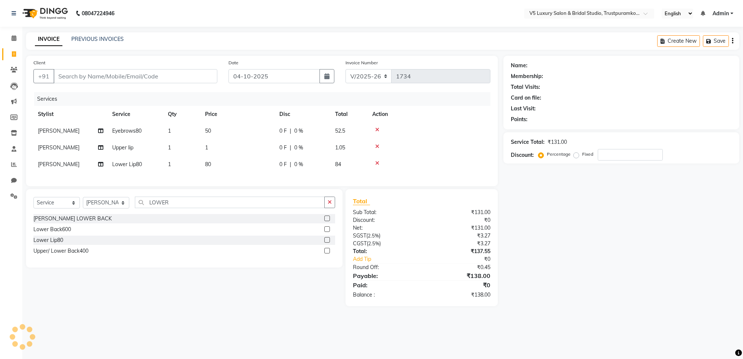
click at [244, 143] on td "1" at bounding box center [238, 147] width 74 height 17
select select "72641"
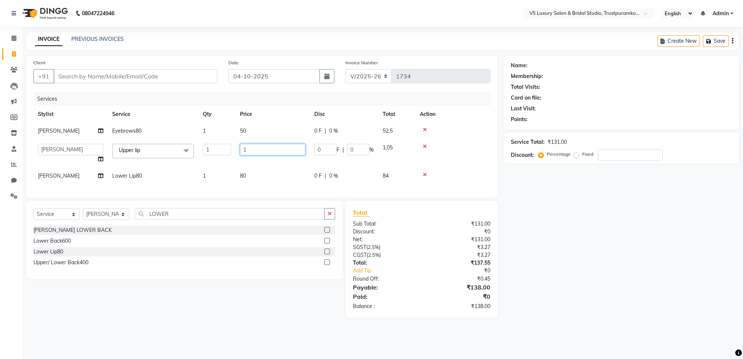
click at [253, 150] on input "1" at bounding box center [272, 150] width 65 height 12
type input "50"
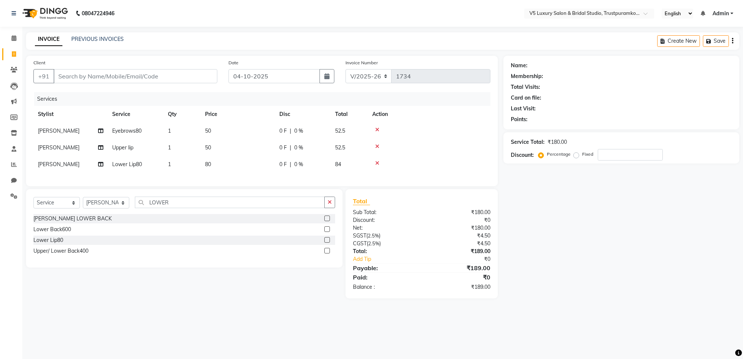
click at [251, 173] on div "Services Stylist Service Qty Price Disc Total Action [PERSON_NAME] Eyebrows80 1…" at bounding box center [261, 135] width 457 height 87
click at [228, 162] on td "80" at bounding box center [238, 164] width 74 height 17
select select "72641"
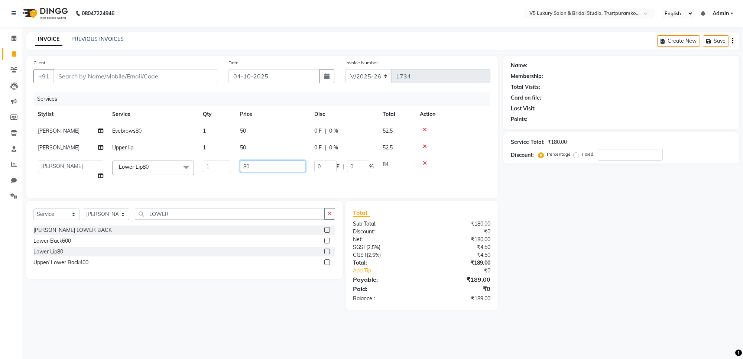
click at [251, 166] on input "80" at bounding box center [272, 166] width 65 height 12
type input "8"
type input "50"
click at [326, 223] on div "Select Service Product Membership Package Voucher Prepaid Gift Card Select Styl…" at bounding box center [184, 240] width 316 height 78
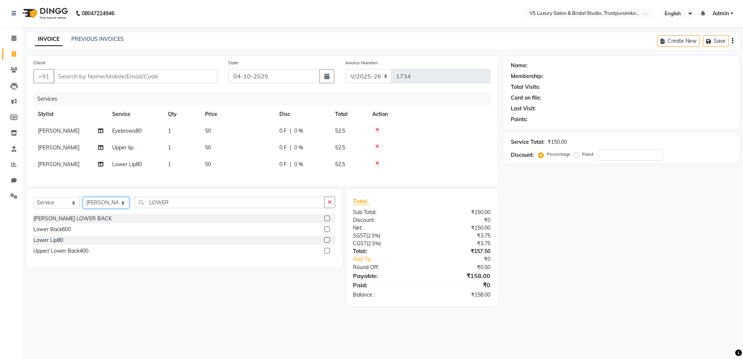
click at [123, 207] on select "Select Stylist [PERSON_NAME] [PERSON_NAME] [PERSON_NAME] [DATE] [PERSON_NAME]" at bounding box center [106, 203] width 46 height 12
select select "72642"
click at [83, 204] on select "Select Stylist [PERSON_NAME] [PERSON_NAME] [PERSON_NAME] [DATE] [PERSON_NAME]" at bounding box center [106, 203] width 46 height 12
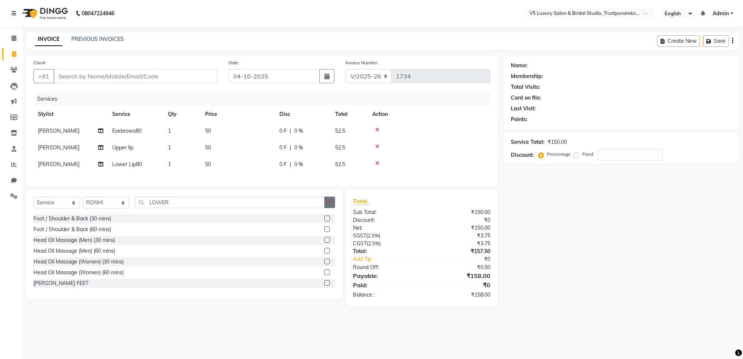
click at [329, 205] on icon "button" at bounding box center [330, 201] width 4 height 5
click at [177, 207] on input "text" at bounding box center [235, 202] width 200 height 12
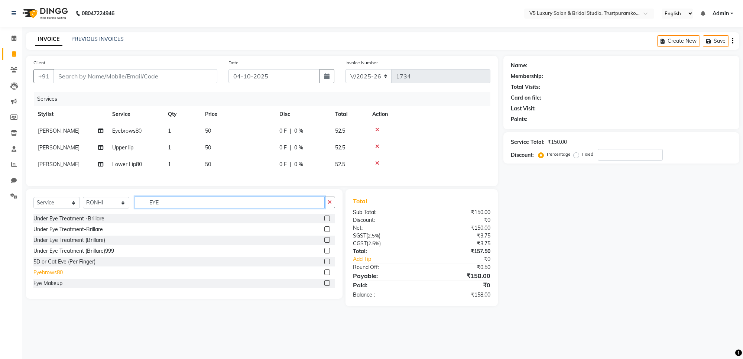
type input "EYE"
click at [62, 276] on div "Eyebrows80" at bounding box center [47, 273] width 29 height 8
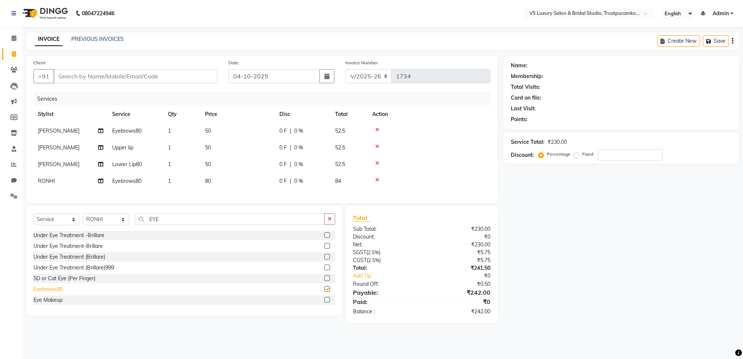
checkbox input "false"
click at [325, 225] on button "button" at bounding box center [329, 219] width 11 height 12
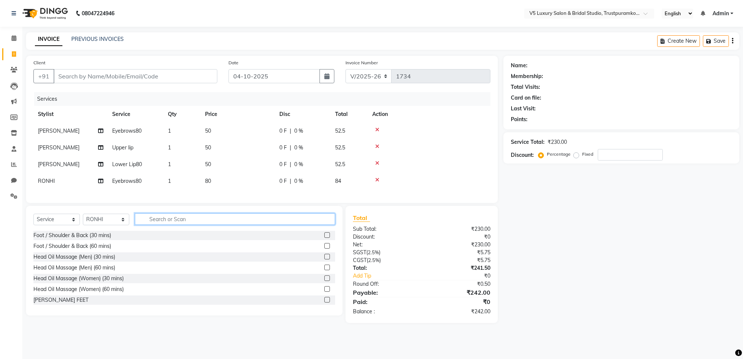
click at [215, 225] on input "text" at bounding box center [235, 219] width 200 height 12
type input "UPP"
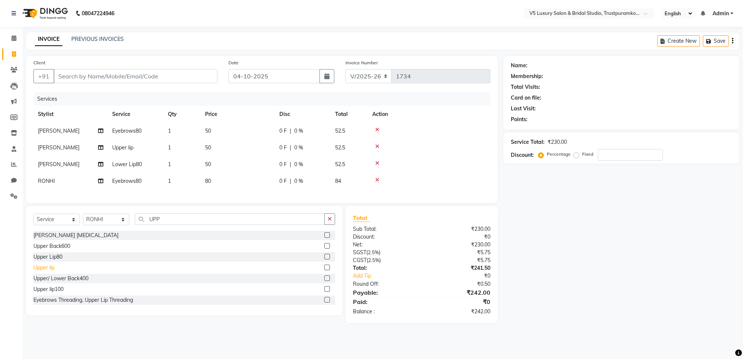
click at [42, 272] on div "Upper lip" at bounding box center [43, 268] width 21 height 8
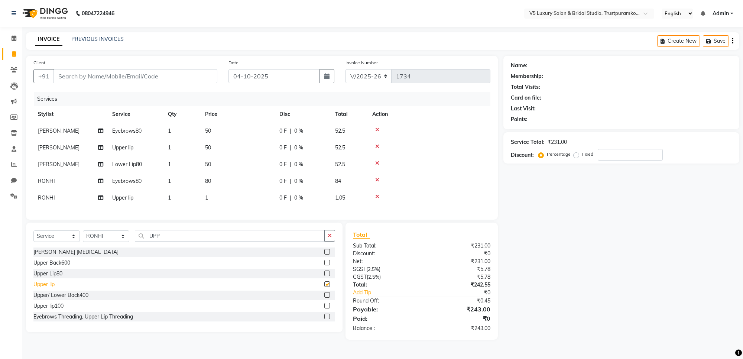
checkbox input "false"
click at [327, 240] on button "button" at bounding box center [329, 236] width 11 height 12
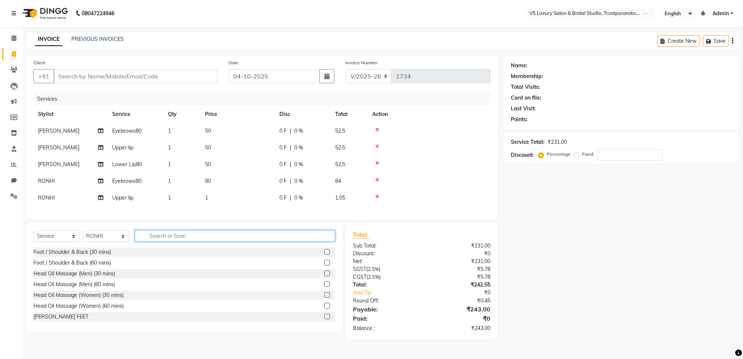
click at [266, 241] on input "text" at bounding box center [235, 236] width 200 height 12
click at [253, 241] on input "text" at bounding box center [235, 236] width 200 height 12
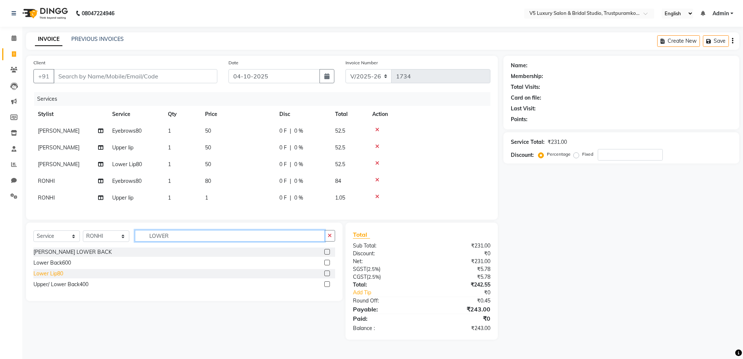
type input "LOWER"
click at [52, 277] on div "Lower Lip80" at bounding box center [48, 274] width 30 height 8
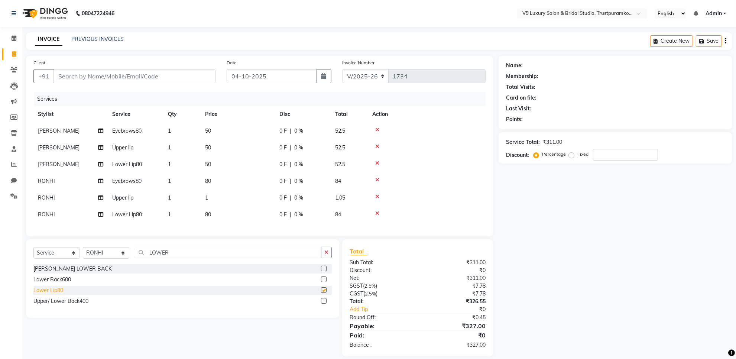
checkbox input "false"
click at [324, 255] on icon "button" at bounding box center [326, 252] width 4 height 5
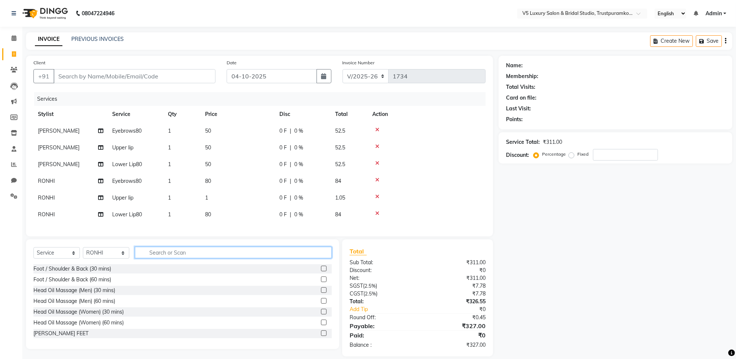
click at [263, 258] on input "text" at bounding box center [233, 253] width 197 height 12
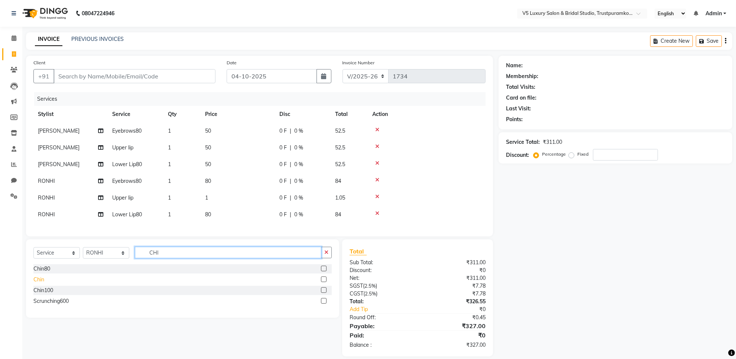
type input "CHI"
click at [39, 283] on div "Chin" at bounding box center [38, 280] width 11 height 8
checkbox input "false"
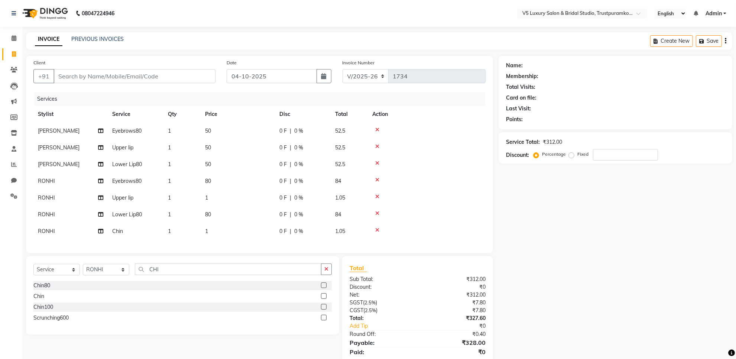
click at [218, 228] on td "1" at bounding box center [238, 231] width 74 height 17
select select "72642"
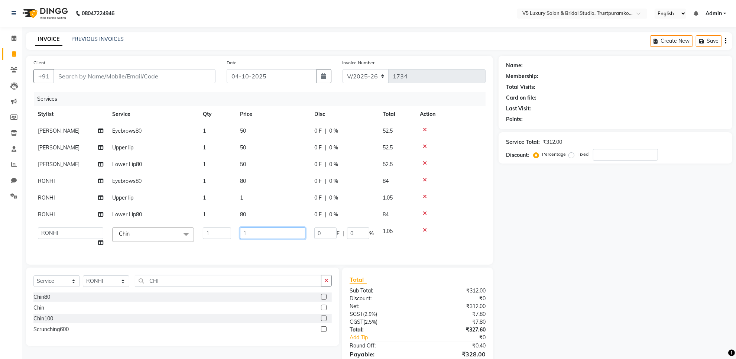
click at [259, 231] on input "1" at bounding box center [272, 233] width 65 height 12
type input "60"
click at [266, 212] on td "80" at bounding box center [272, 214] width 74 height 17
select select "72642"
click at [285, 220] on input "80" at bounding box center [272, 217] width 65 height 12
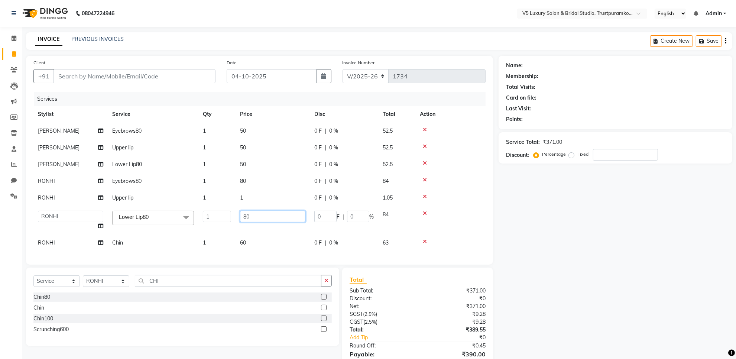
type input "8"
type input "50"
click at [252, 196] on td "1" at bounding box center [272, 197] width 74 height 17
select select "72642"
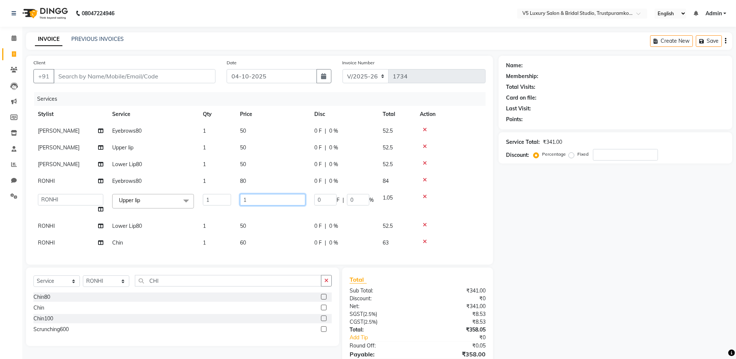
click at [263, 201] on input "1" at bounding box center [272, 200] width 65 height 12
type input "50"
click at [263, 181] on td "80" at bounding box center [272, 181] width 74 height 17
select select "72642"
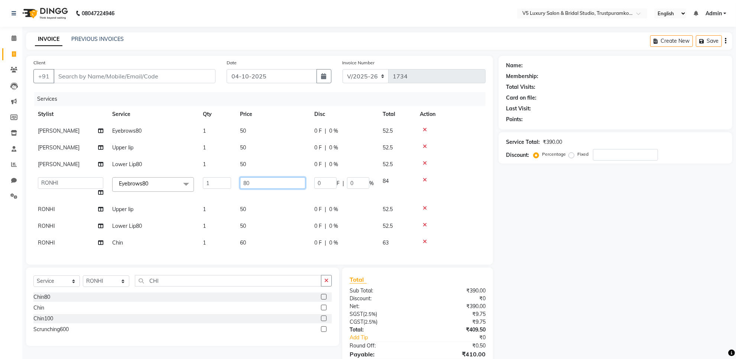
click at [263, 181] on input "80" at bounding box center [272, 183] width 65 height 12
type input "8"
type input "50"
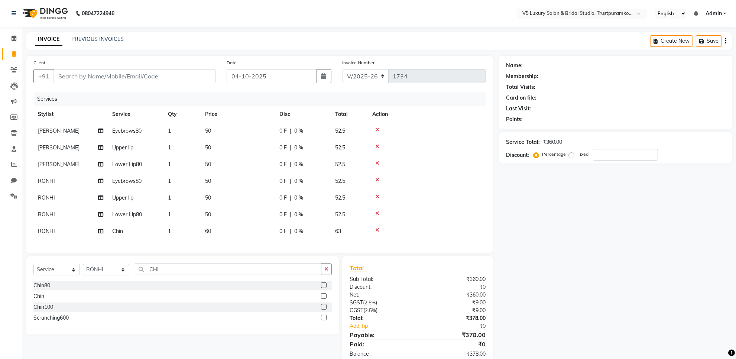
click at [290, 253] on div "Client +91 Date [DATE] Invoice Number V/2025 V/[PHONE_NUMBER] Services Stylist …" at bounding box center [259, 154] width 467 height 197
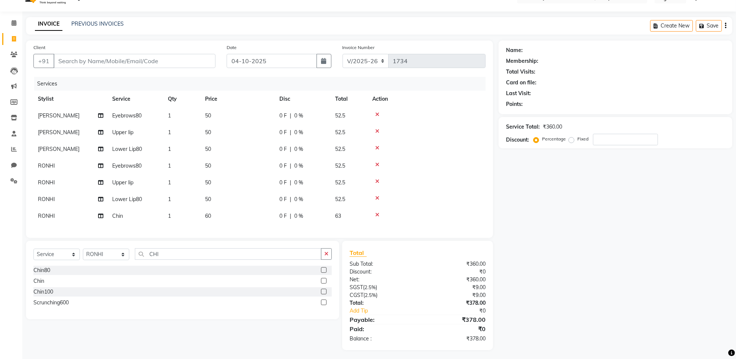
scroll to position [24, 0]
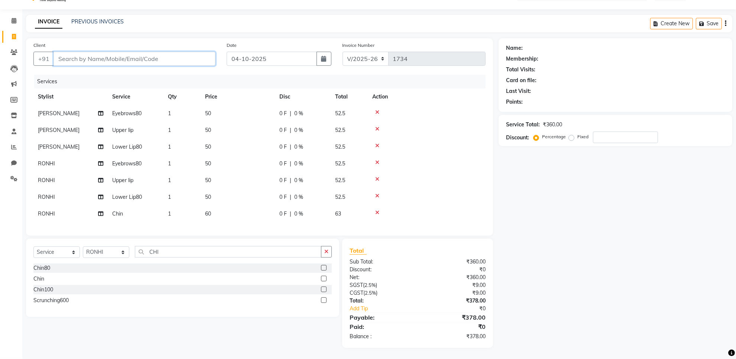
click at [129, 52] on input "Client" at bounding box center [134, 59] width 162 height 14
type input "H"
type input "0"
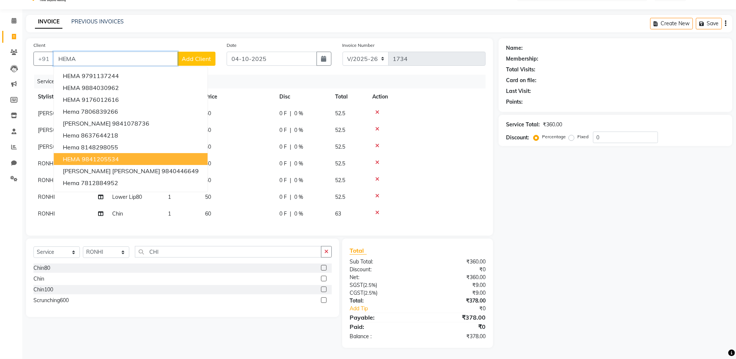
click at [88, 155] on ngb-highlight "9841205534" at bounding box center [100, 158] width 37 height 7
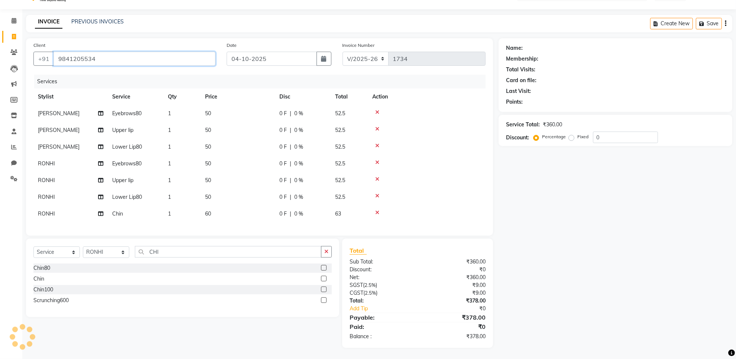
type input "9841205534"
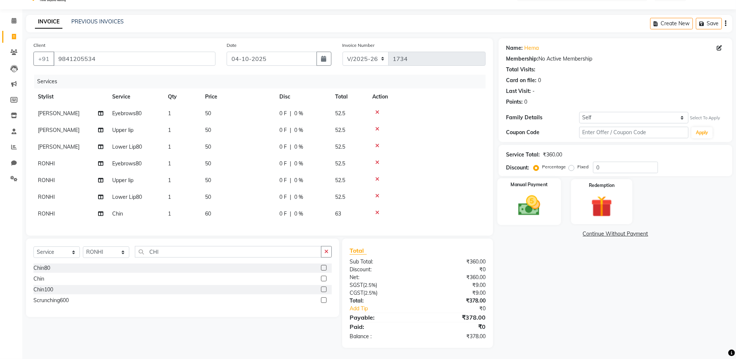
click at [532, 205] on img at bounding box center [529, 206] width 36 height 26
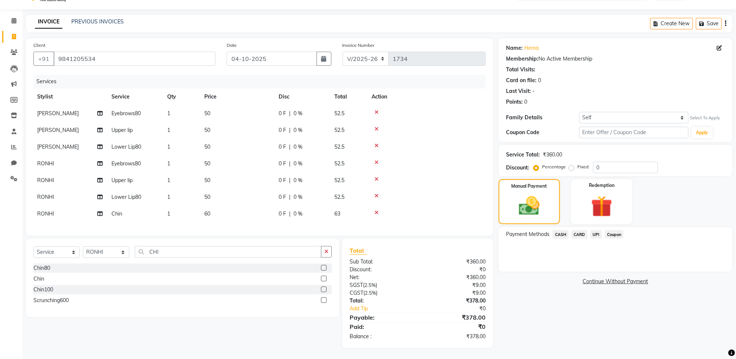
scroll to position [0, 0]
click at [592, 230] on span "UPI" at bounding box center [596, 234] width 12 height 9
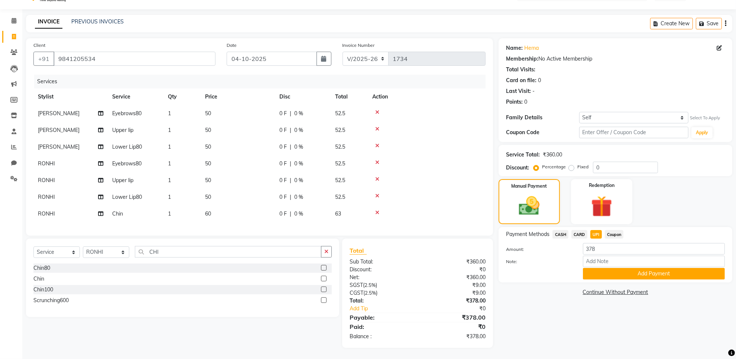
click at [563, 230] on span "CASH" at bounding box center [560, 234] width 16 height 9
click at [627, 270] on button "Add Payment" at bounding box center [654, 274] width 142 height 12
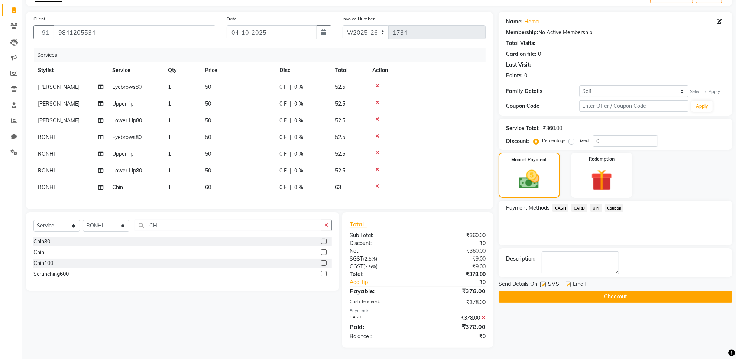
scroll to position [51, 0]
click at [567, 282] on label at bounding box center [568, 285] width 6 height 6
click at [567, 282] on input "checkbox" at bounding box center [567, 284] width 5 height 5
checkbox input "false"
click at [577, 291] on button "Checkout" at bounding box center [615, 297] width 234 height 12
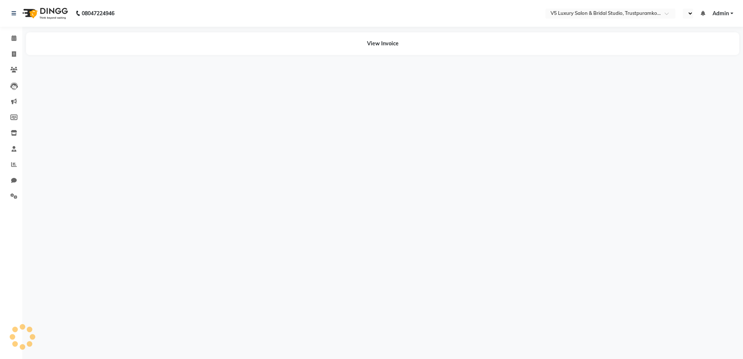
select select "en"
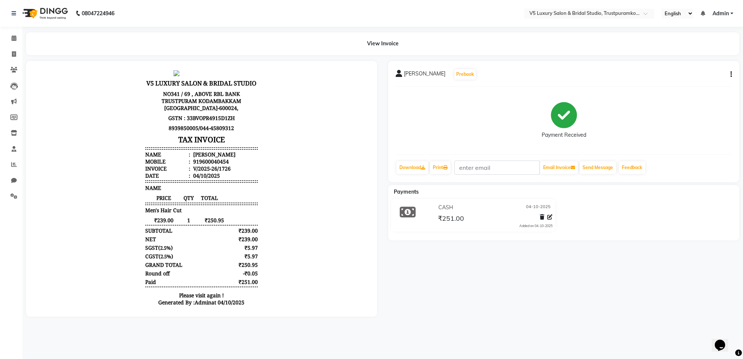
scroll to position [6, 0]
